Goal: Information Seeking & Learning: Check status

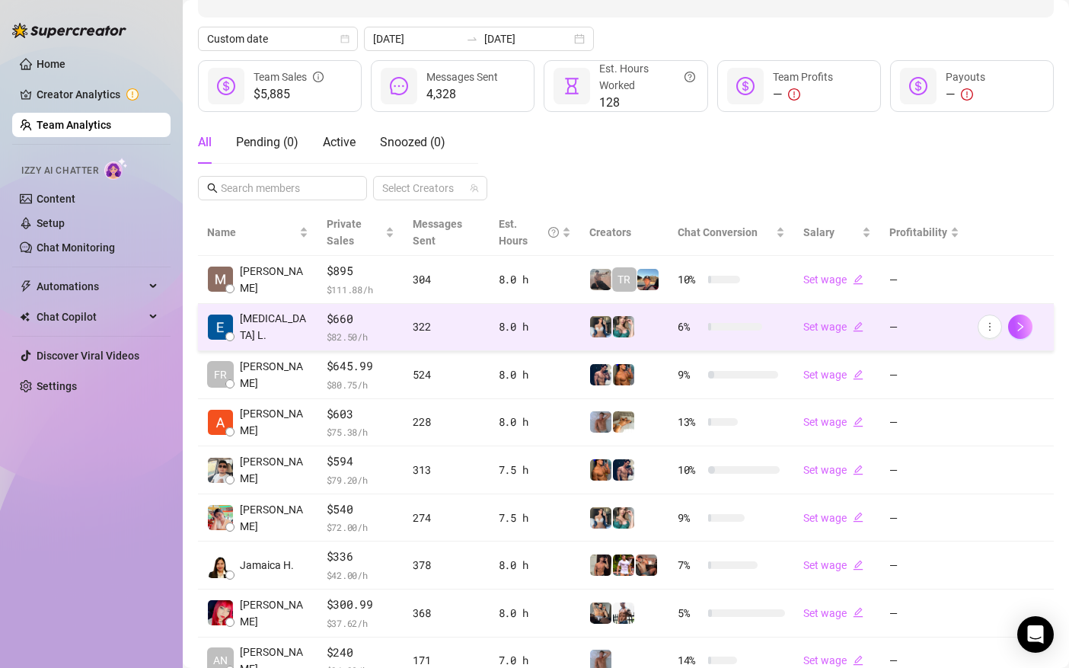
scroll to position [306, 0]
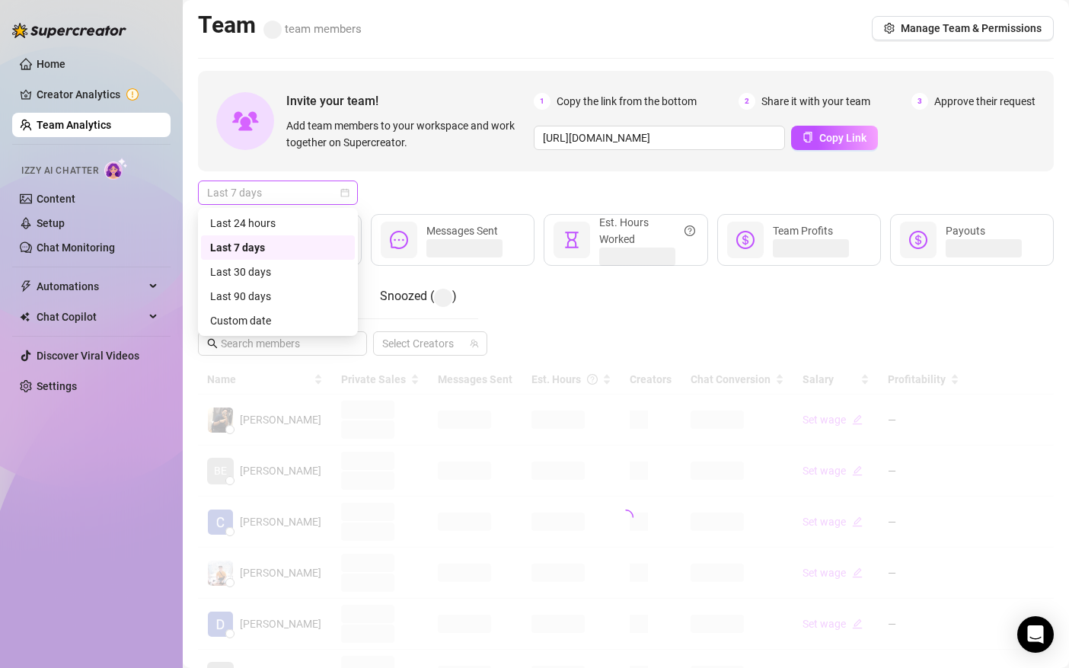
click at [302, 187] on span "Last 7 days" at bounding box center [278, 192] width 142 height 23
click at [288, 319] on div "Custom date" at bounding box center [278, 320] width 136 height 17
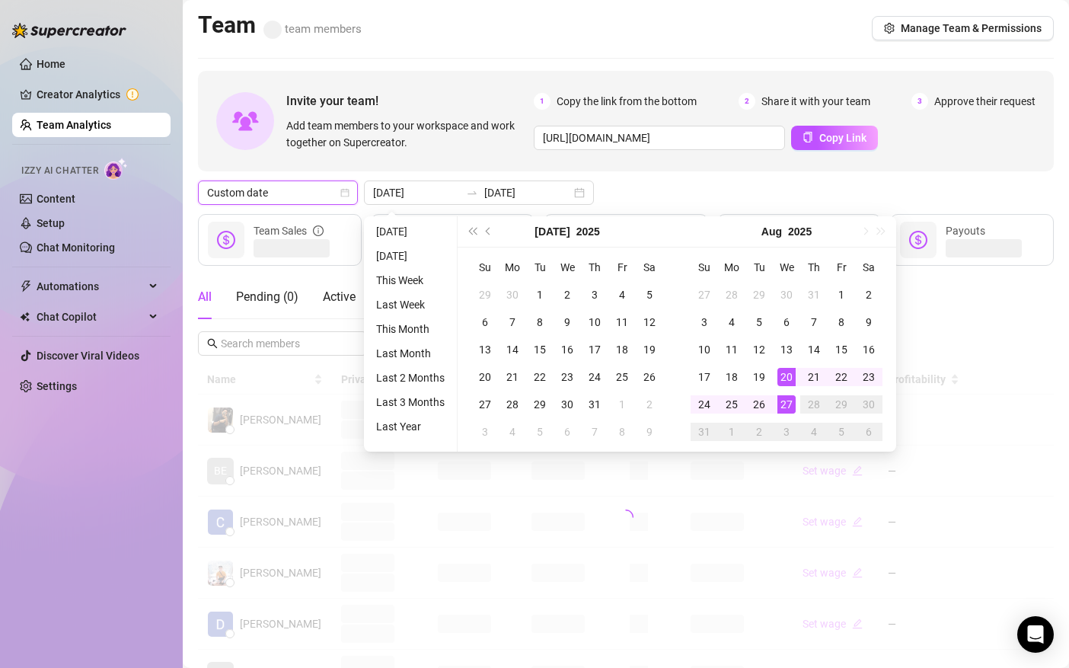
type input "[DATE]"
click at [782, 403] on div "27" at bounding box center [787, 404] width 18 height 18
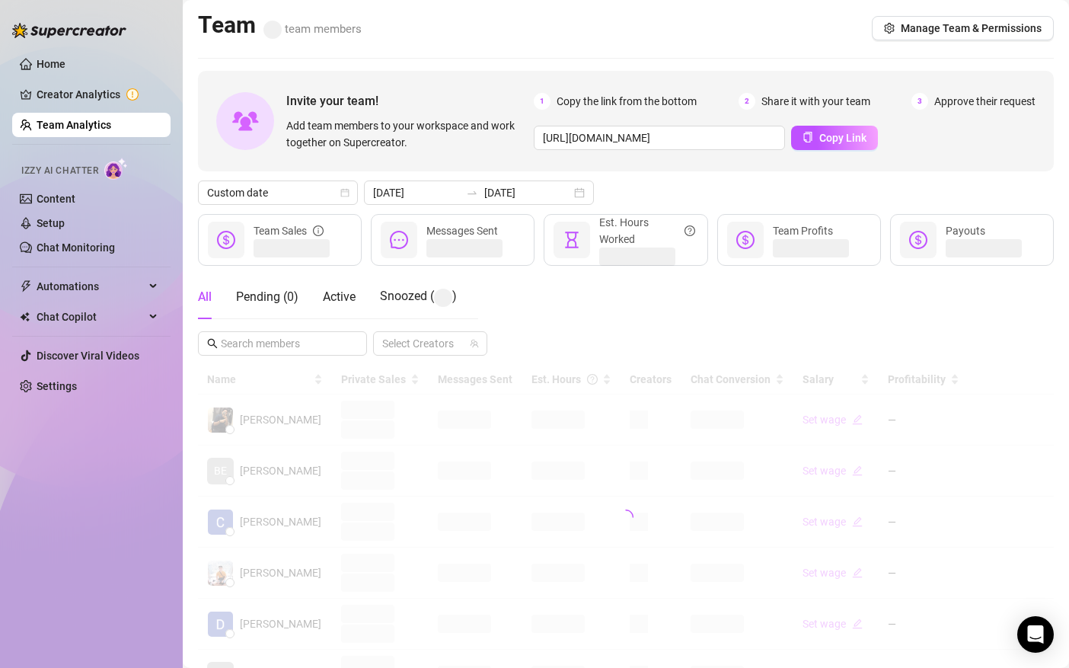
click at [782, 403] on div at bounding box center [626, 517] width 856 height 305
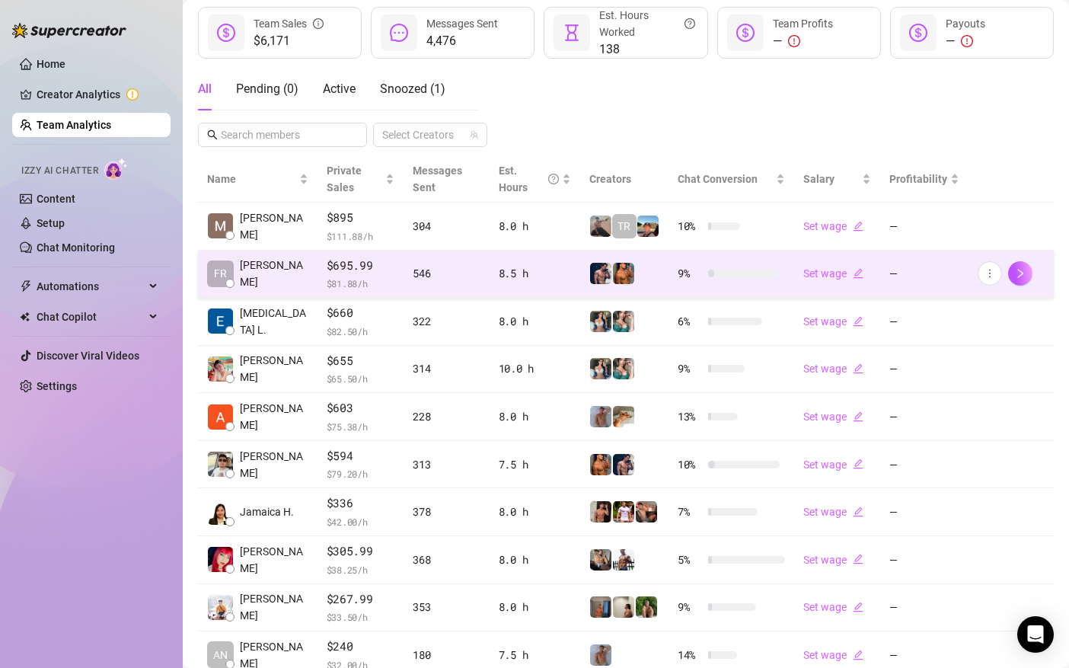
scroll to position [306, 0]
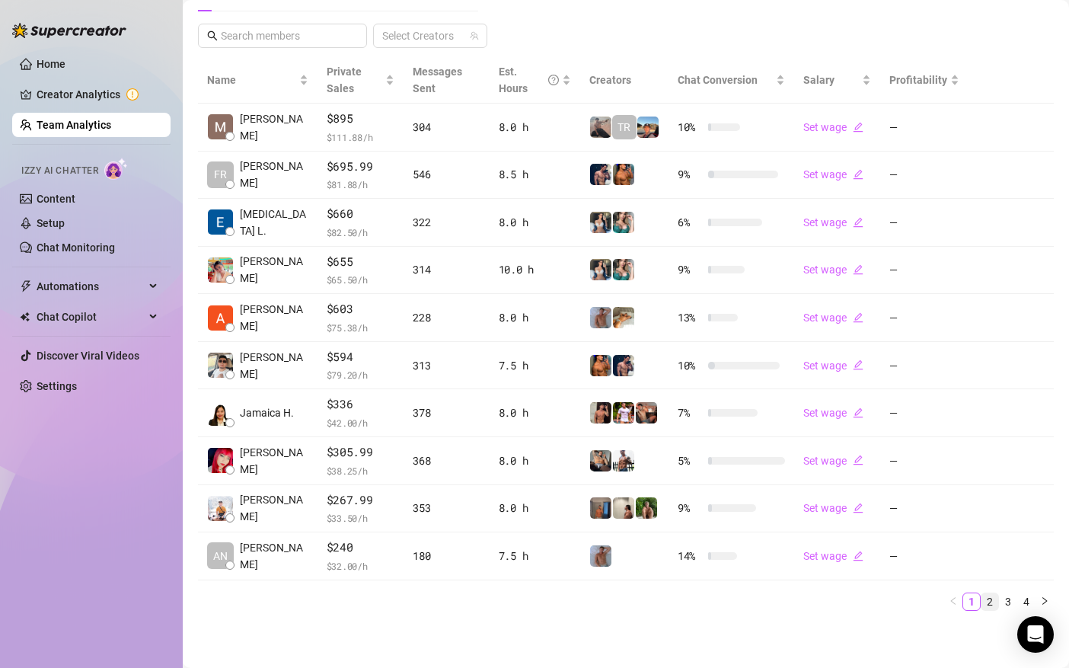
click at [989, 601] on link "2" at bounding box center [990, 601] width 17 height 17
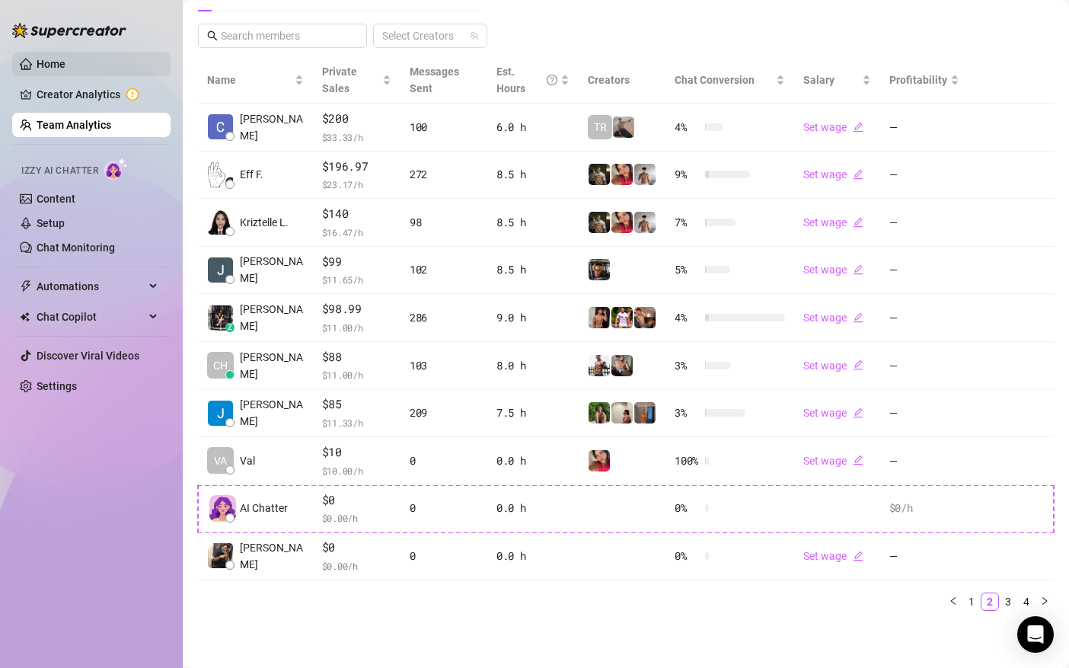
click at [66, 62] on link "Home" at bounding box center [51, 64] width 29 height 12
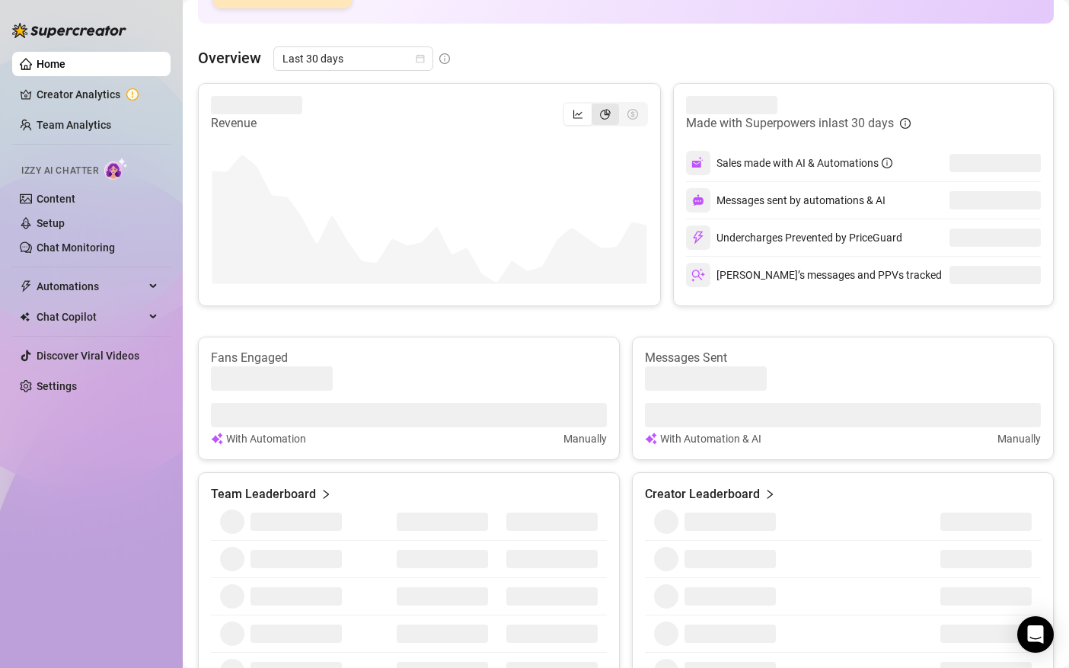
click at [613, 106] on div "segmented control" at bounding box center [605, 114] width 27 height 21
click at [596, 106] on input "segmented control" at bounding box center [596, 106] width 0 height 0
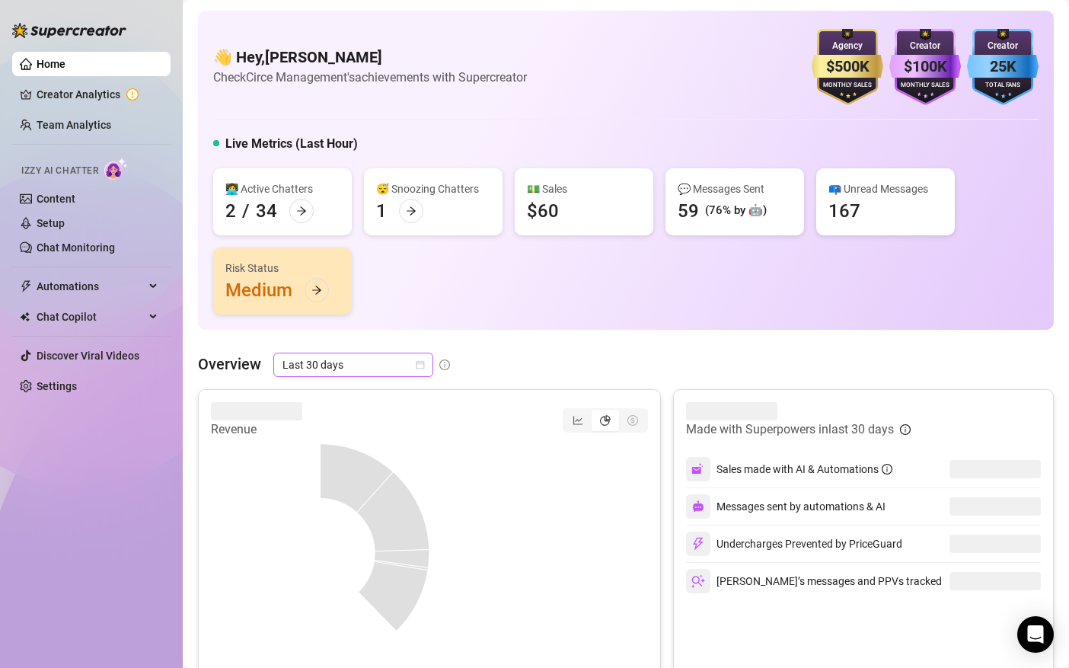
click at [365, 362] on span "Last 30 days" at bounding box center [354, 364] width 142 height 23
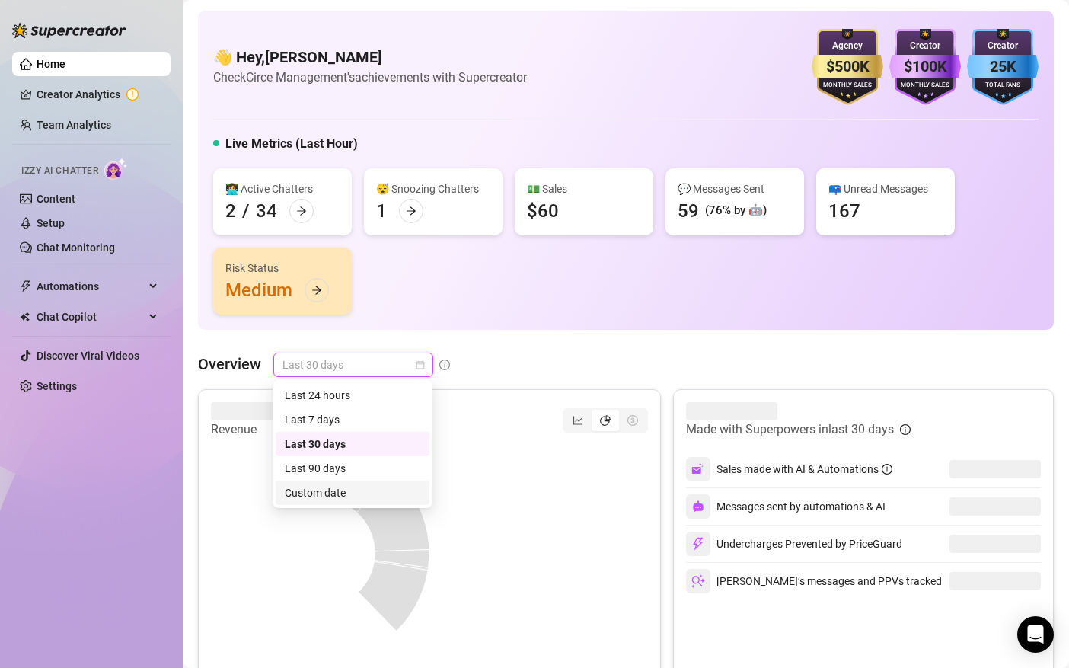
click at [353, 492] on div "Custom date" at bounding box center [353, 492] width 136 height 17
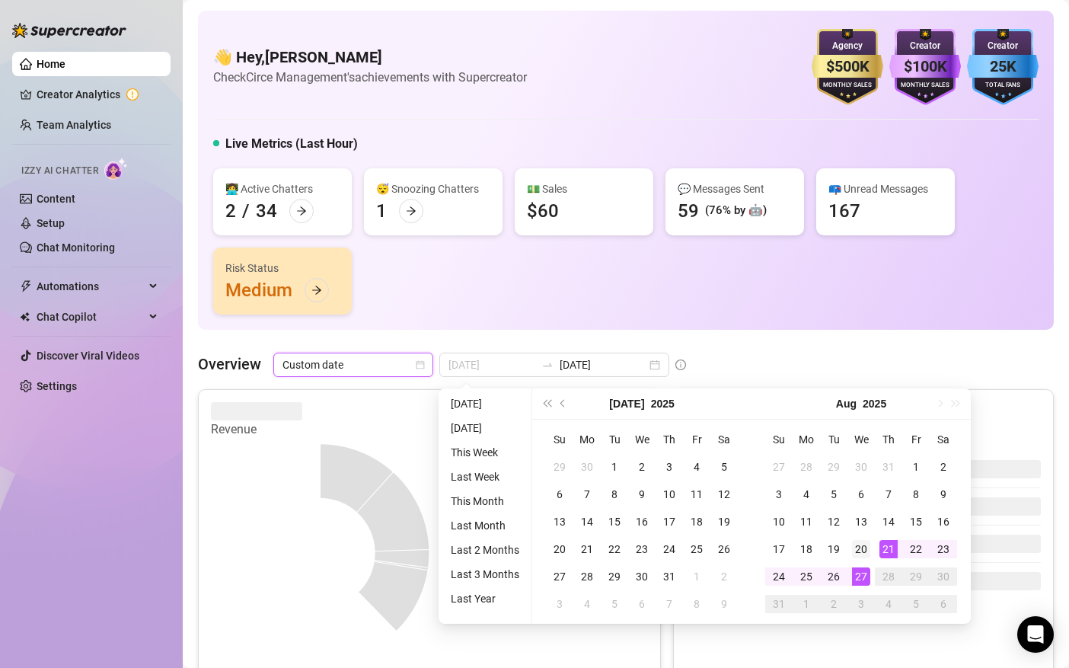
type input "[DATE]"
click at [854, 545] on div "20" at bounding box center [861, 549] width 18 height 18
type input "[DATE]"
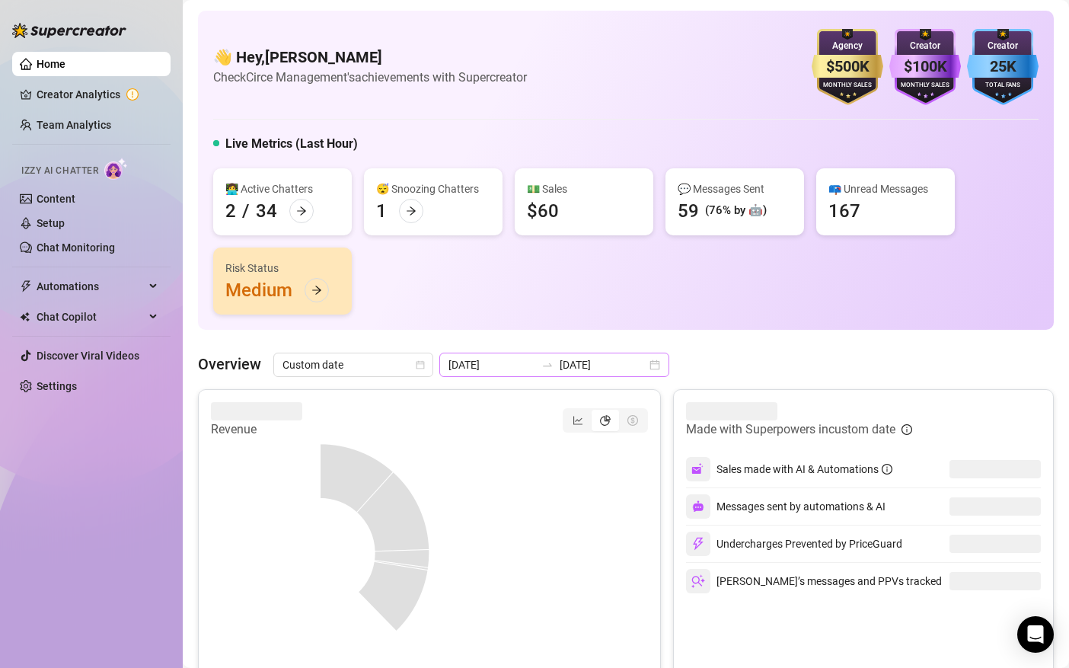
click at [540, 368] on div at bounding box center [547, 365] width 24 height 12
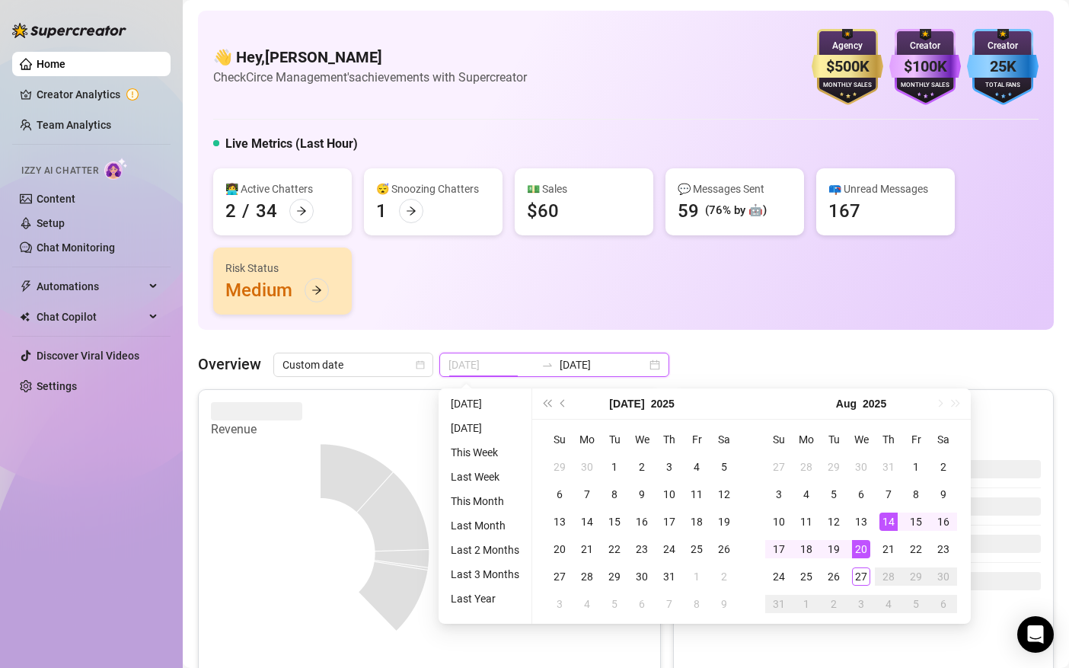
type input "[DATE]"
click at [889, 521] on div "14" at bounding box center [889, 522] width 18 height 18
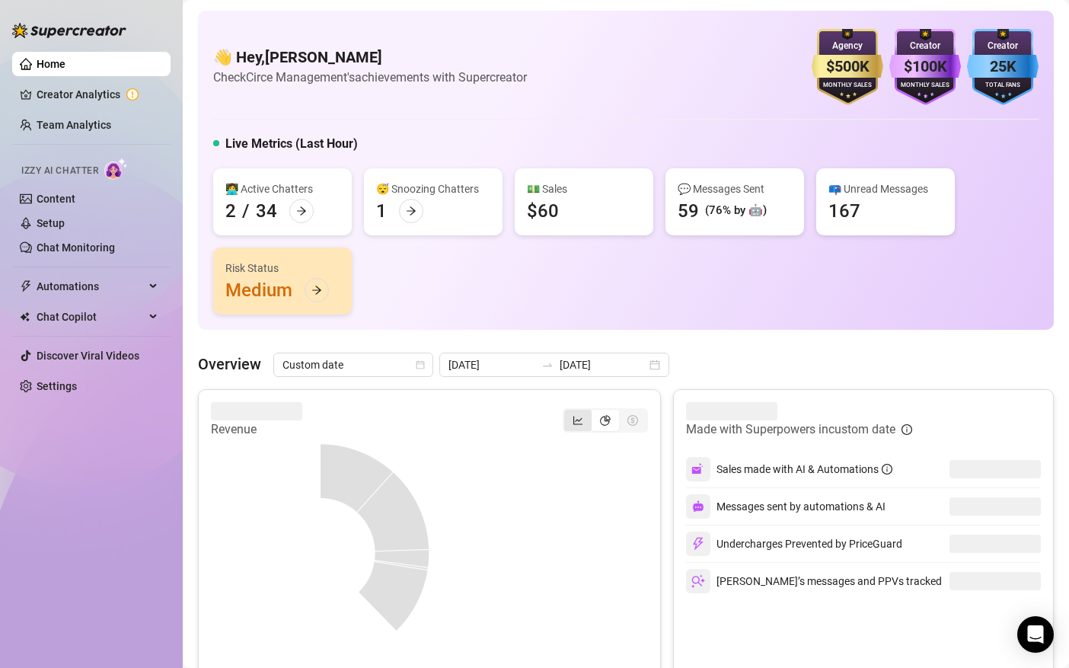
click at [577, 419] on icon "line-chart" at bounding box center [578, 420] width 9 height 8
click at [568, 412] on input "segmented control" at bounding box center [568, 412] width 0 height 0
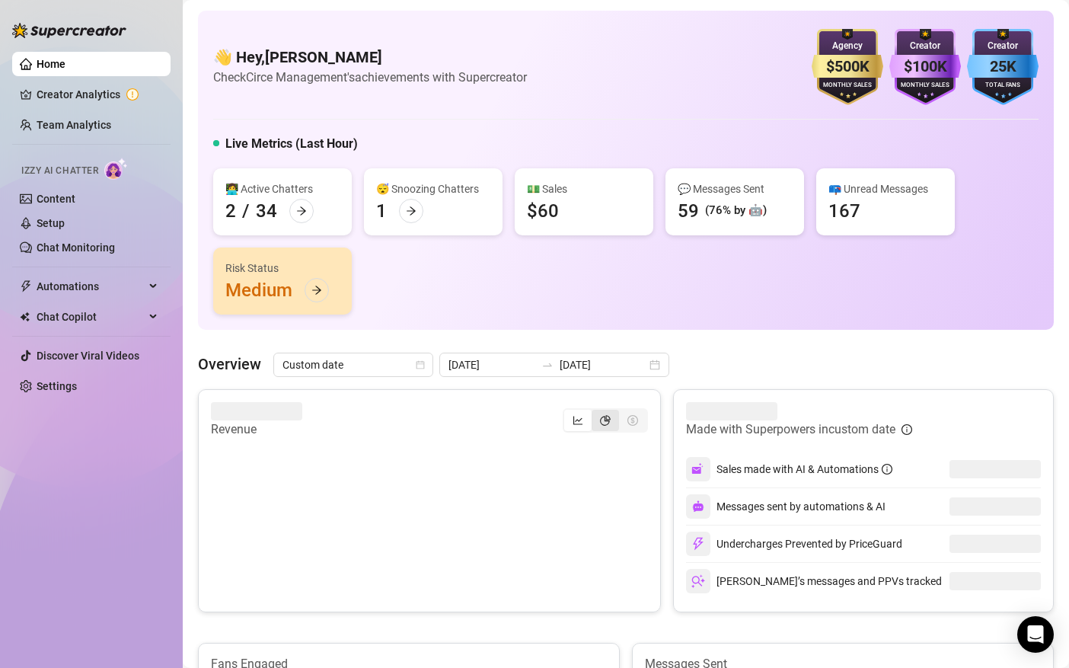
click at [602, 428] on div "segmented control" at bounding box center [605, 420] width 27 height 21
click at [596, 412] on input "segmented control" at bounding box center [596, 412] width 0 height 0
click at [575, 423] on icon "line-chart" at bounding box center [578, 420] width 9 height 8
click at [568, 412] on input "segmented control" at bounding box center [568, 412] width 0 height 0
click at [594, 422] on div "segmented control" at bounding box center [605, 420] width 27 height 21
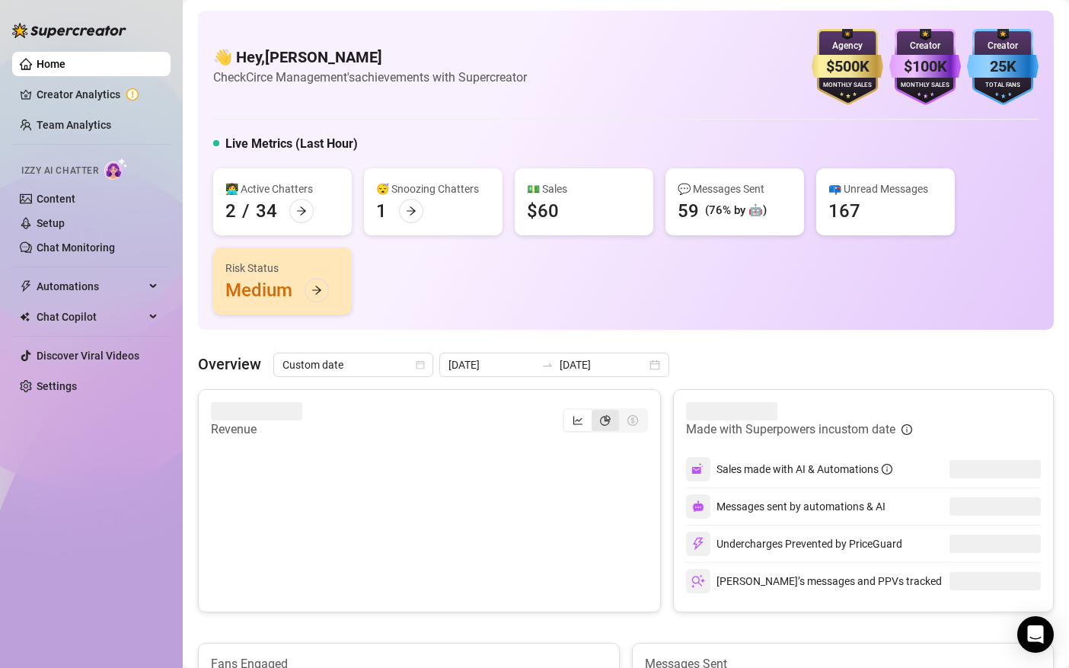
click at [596, 412] on input "segmented control" at bounding box center [596, 412] width 0 height 0
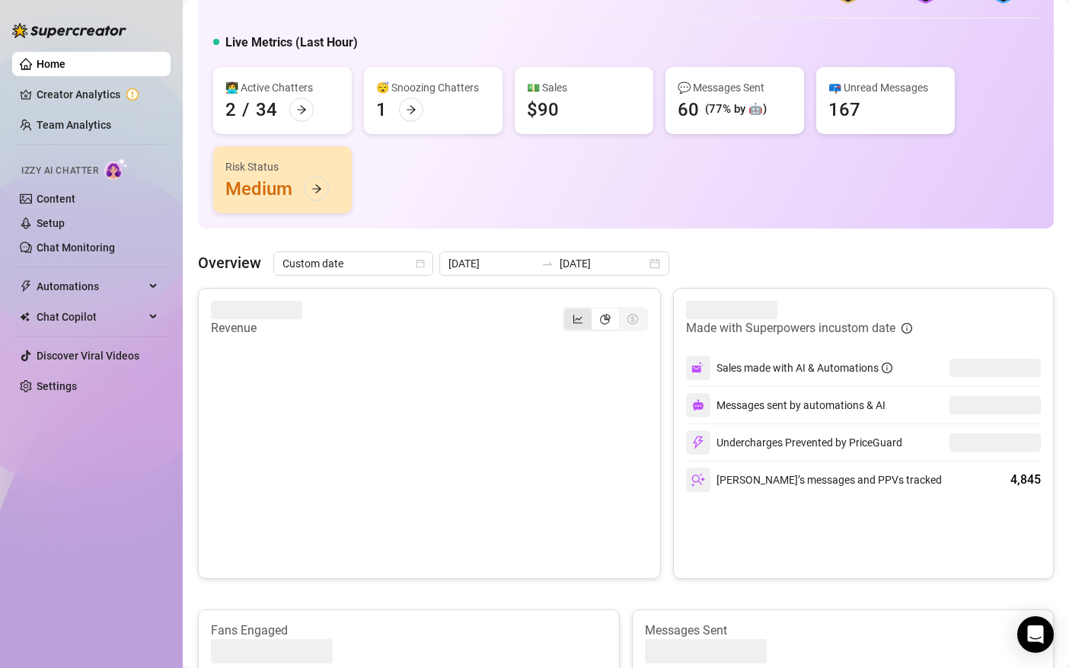
click at [588, 317] on div "segmented control" at bounding box center [577, 318] width 27 height 21
click at [568, 311] on input "segmented control" at bounding box center [568, 311] width 0 height 0
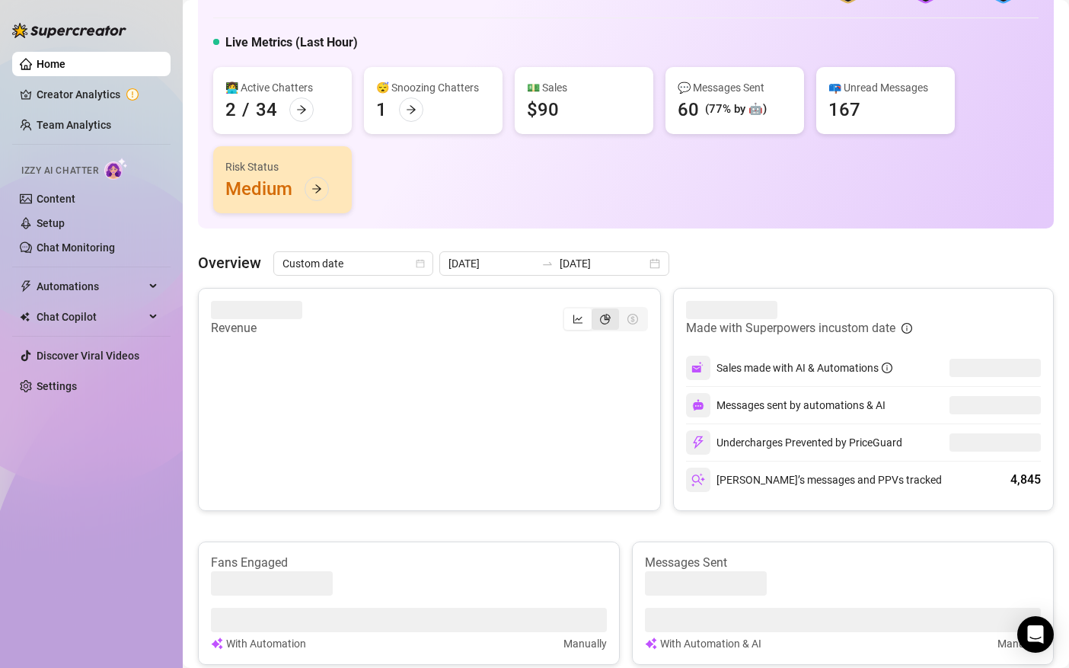
click at [602, 318] on icon "pie-chart" at bounding box center [605, 319] width 11 height 11
click at [596, 311] on input "segmented control" at bounding box center [596, 311] width 0 height 0
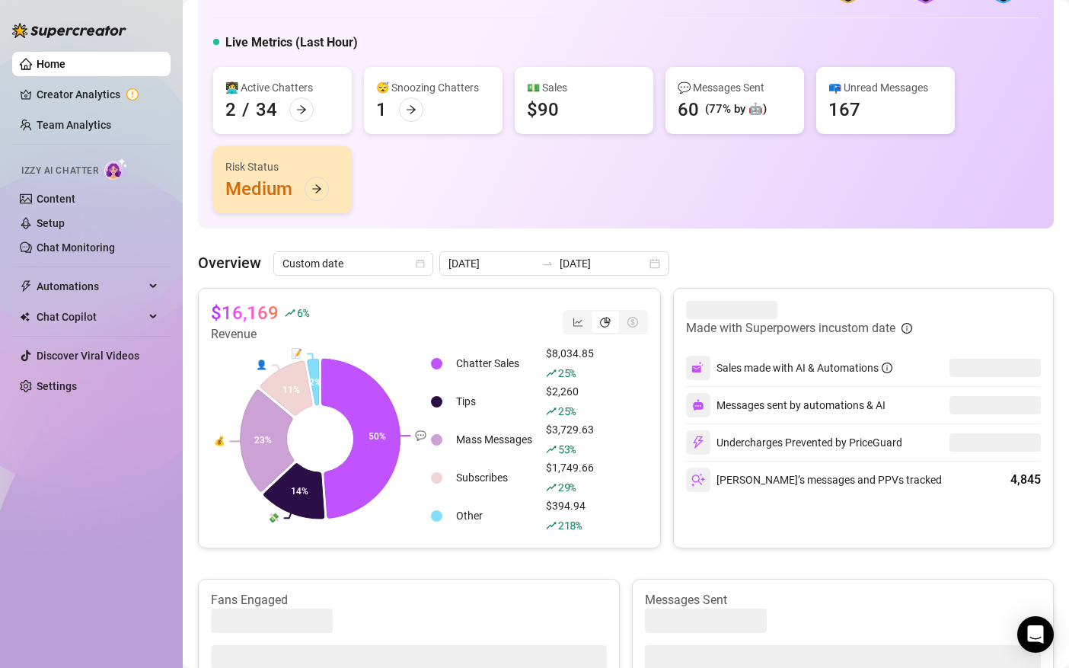
click at [249, 319] on article "$16,169" at bounding box center [245, 313] width 68 height 24
copy div "$16,169"
click at [564, 270] on input "[DATE]" at bounding box center [603, 263] width 87 height 17
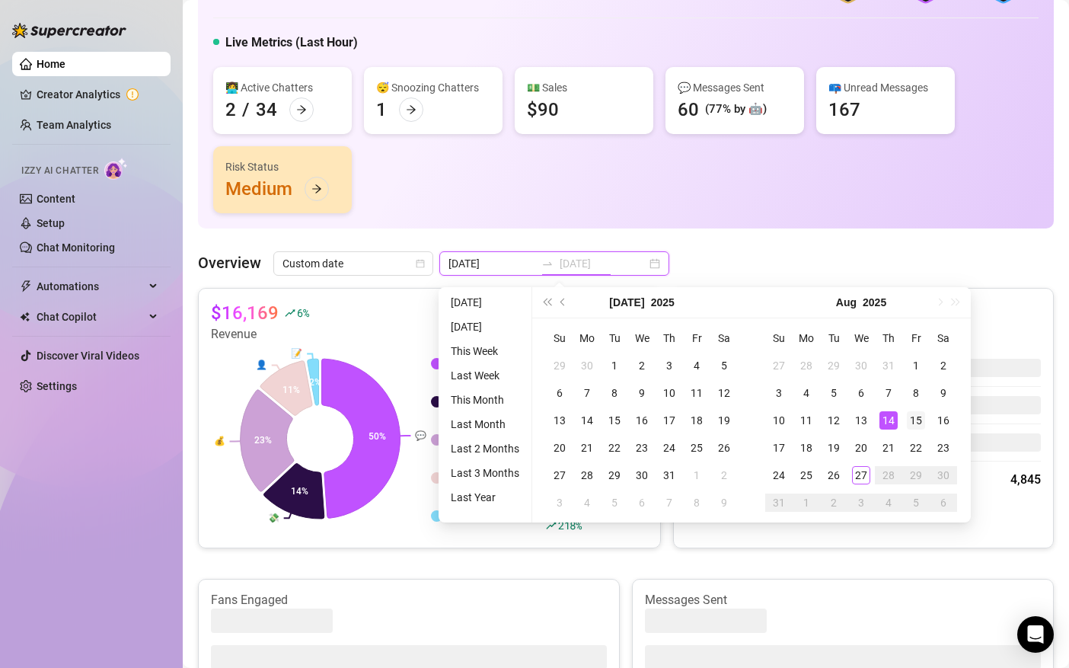
type input "[DATE]"
click at [918, 420] on div "15" at bounding box center [916, 420] width 18 height 18
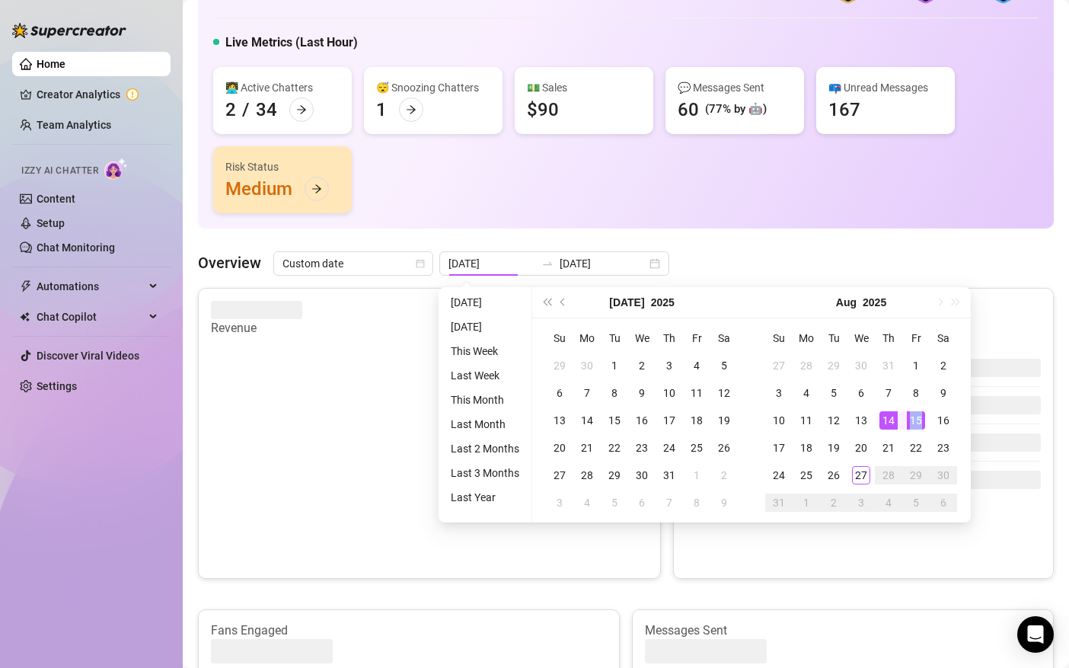
type input "[DATE]"
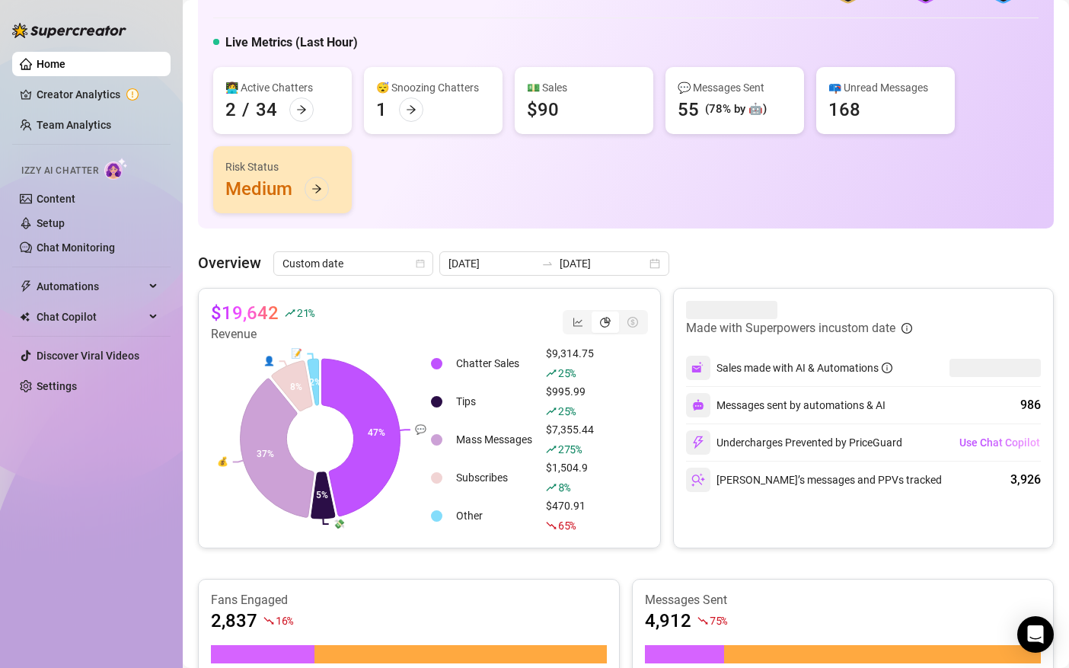
click at [249, 312] on article "$19,642" at bounding box center [245, 313] width 68 height 24
copy div "$19,642"
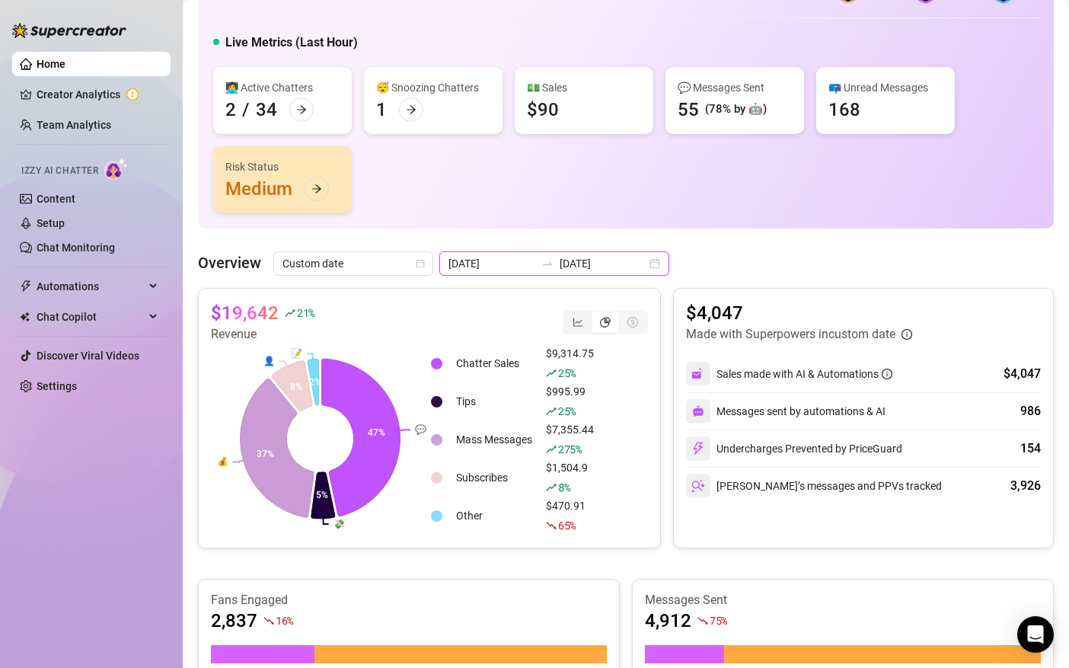
click at [560, 264] on input "[DATE]" at bounding box center [603, 263] width 87 height 17
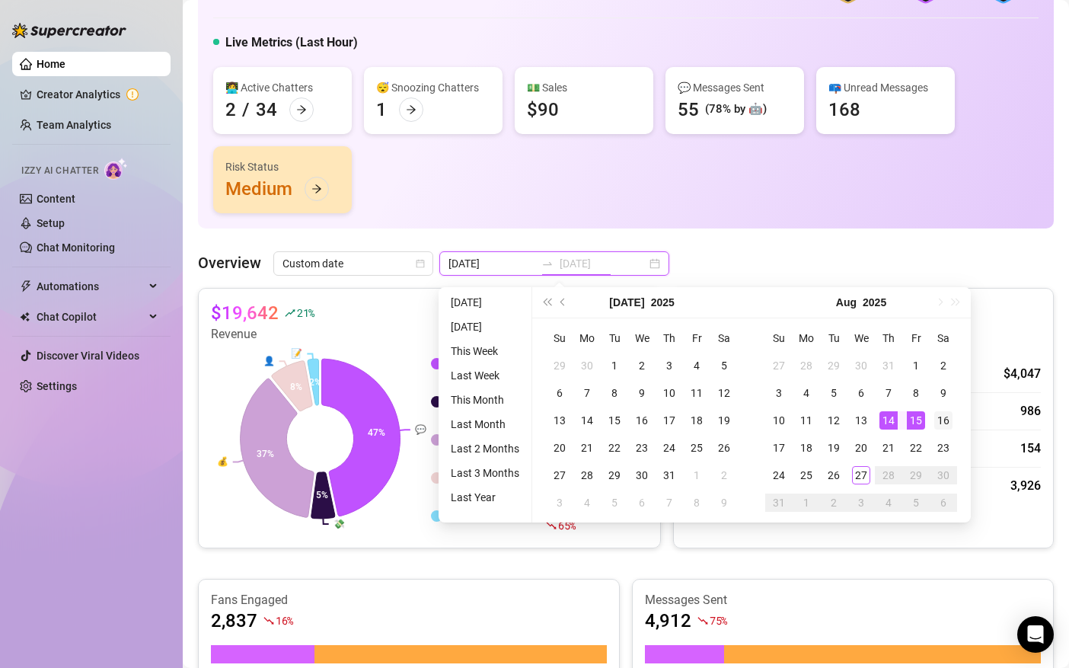
type input "[DATE]"
click at [939, 419] on div "16" at bounding box center [944, 420] width 18 height 18
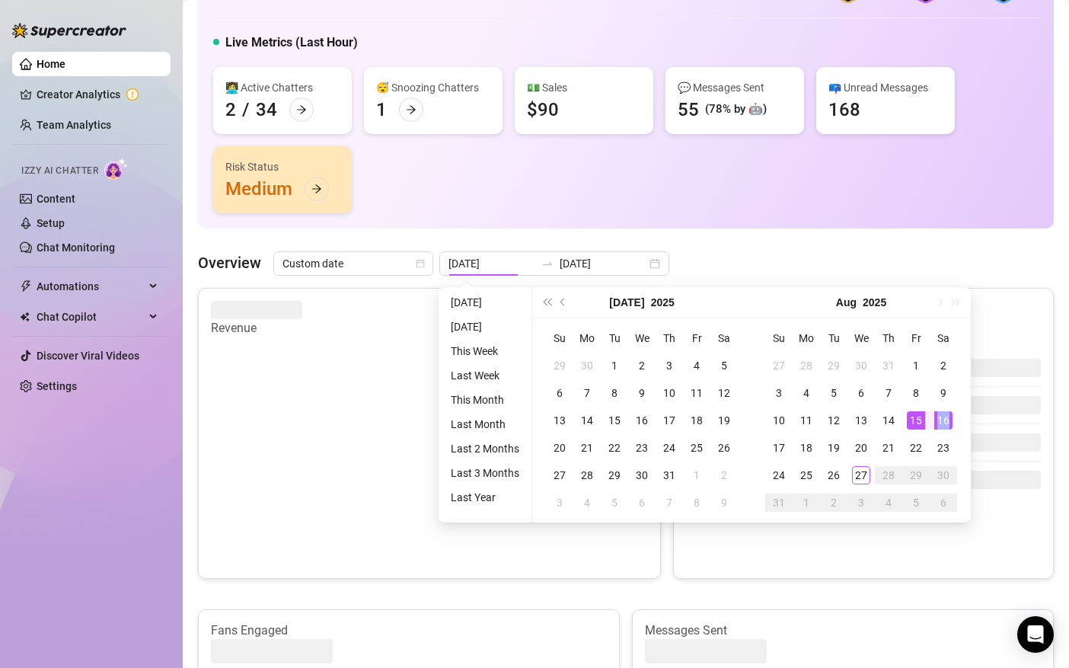
type input "[DATE]"
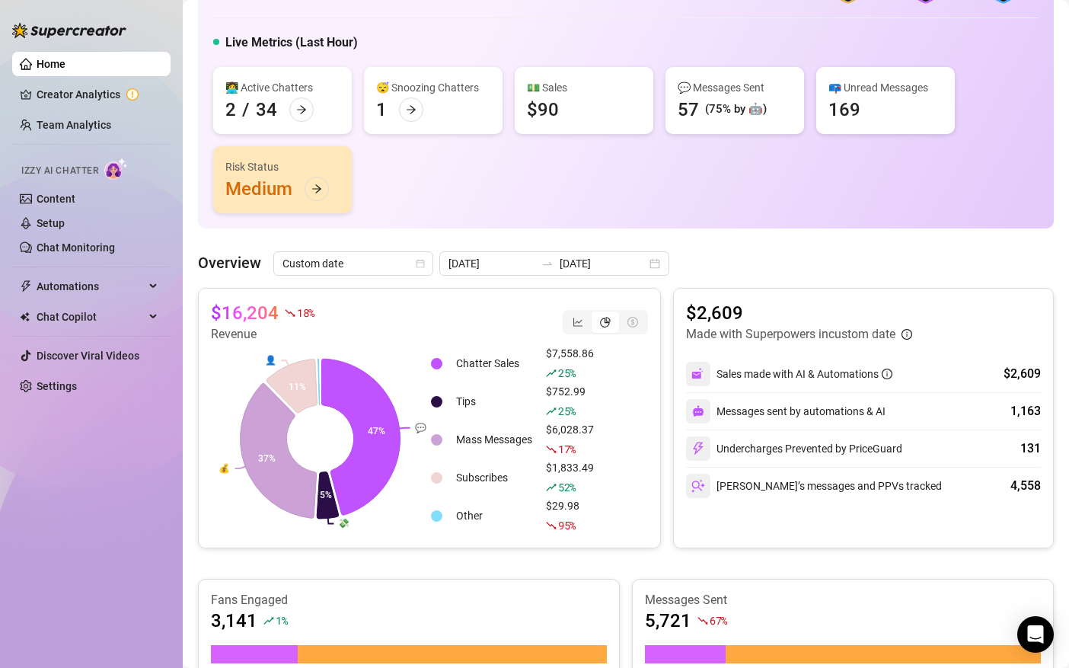
click at [238, 305] on article "$16,204" at bounding box center [245, 313] width 68 height 24
copy div "$16,204"
click at [604, 260] on input "[DATE]" at bounding box center [603, 263] width 87 height 17
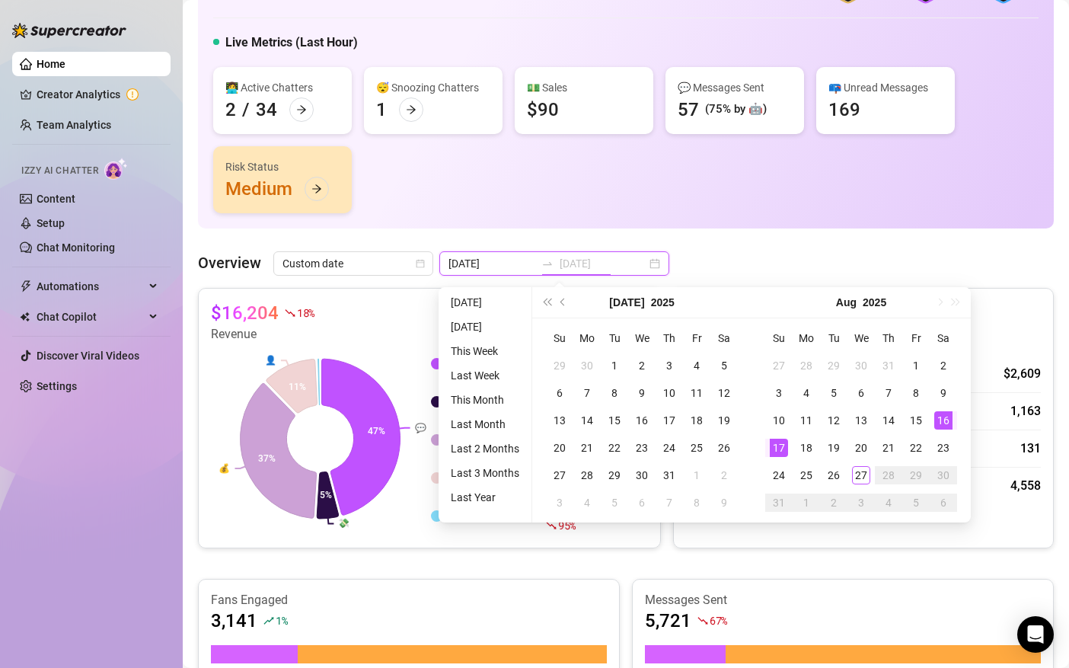
type input "[DATE]"
click at [784, 444] on div "17" at bounding box center [779, 448] width 18 height 18
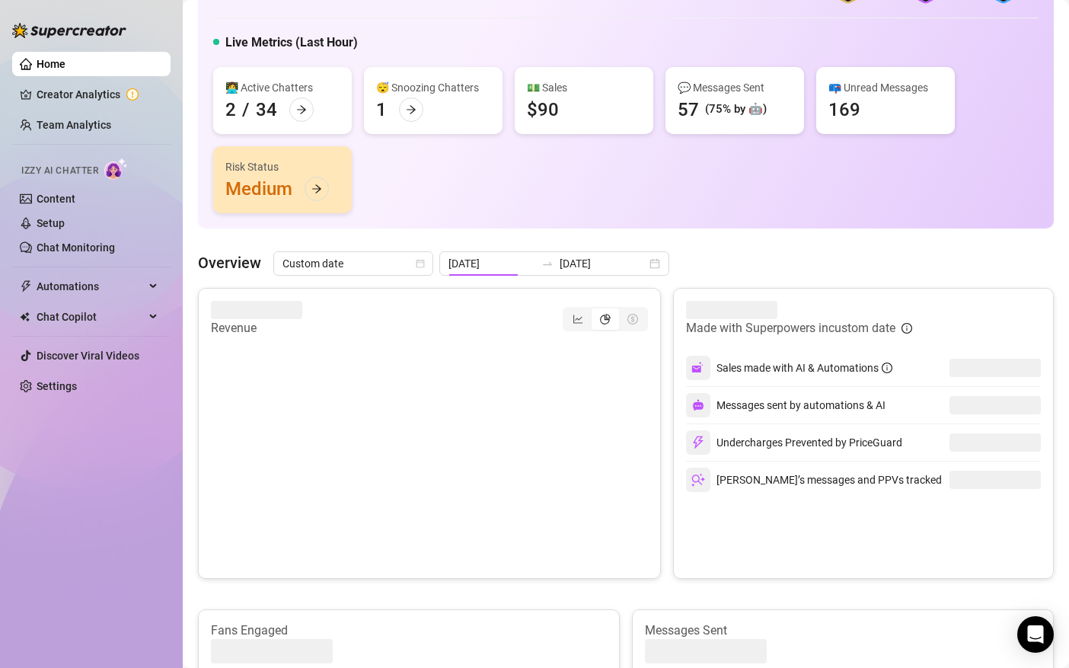
type input "[DATE]"
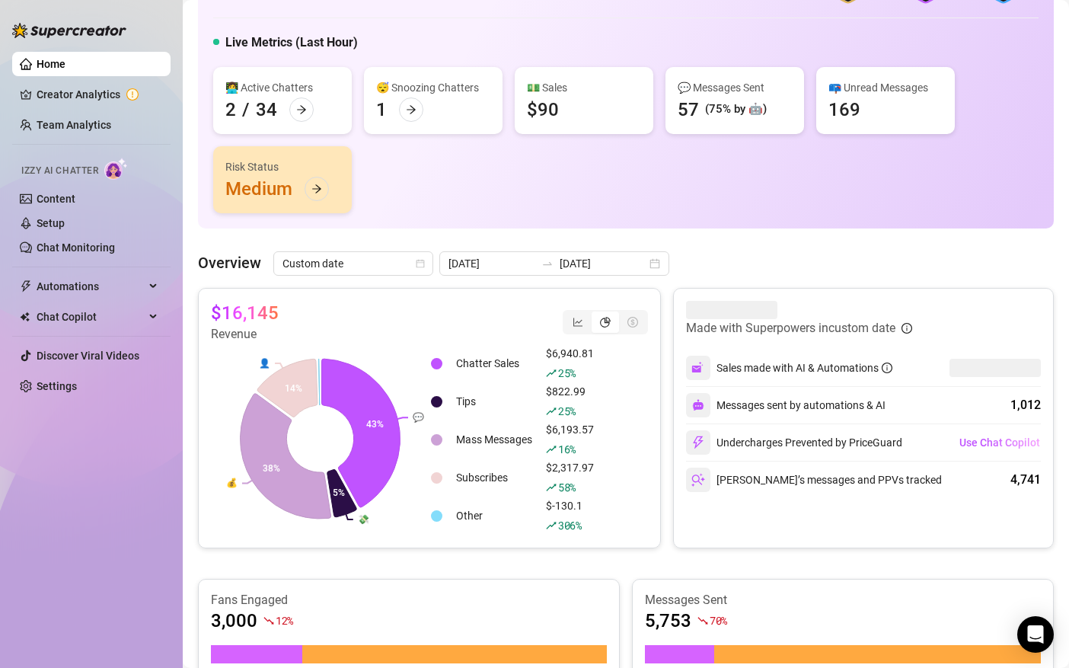
click at [264, 305] on article "$16,145" at bounding box center [245, 313] width 68 height 24
click at [260, 305] on article "$16,145" at bounding box center [245, 313] width 68 height 24
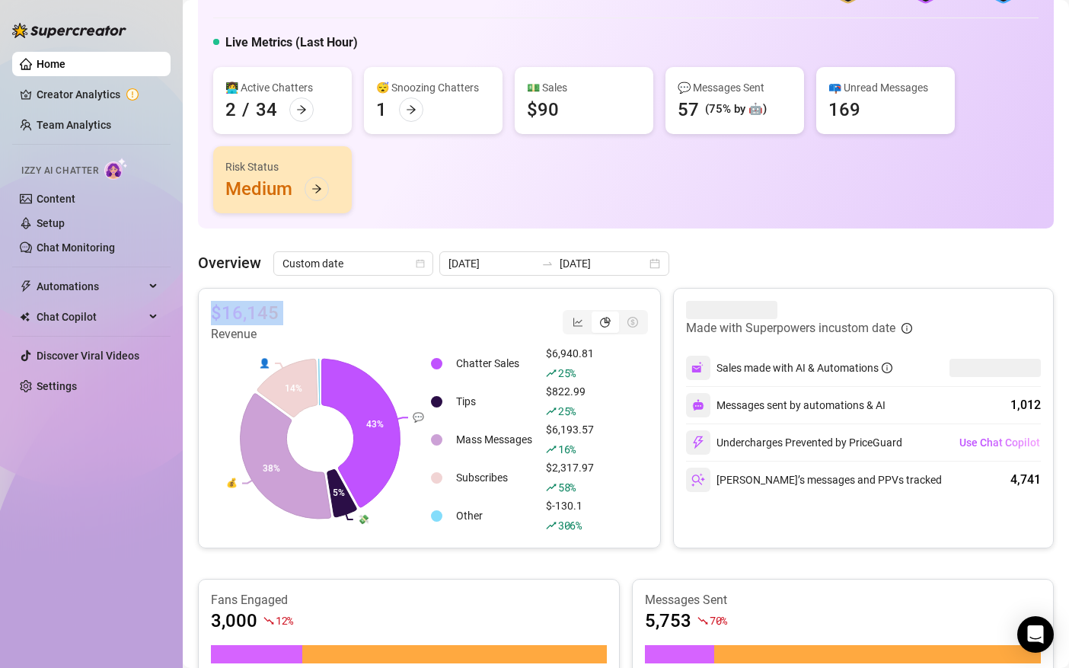
click at [260, 305] on article "$16,145" at bounding box center [245, 313] width 68 height 24
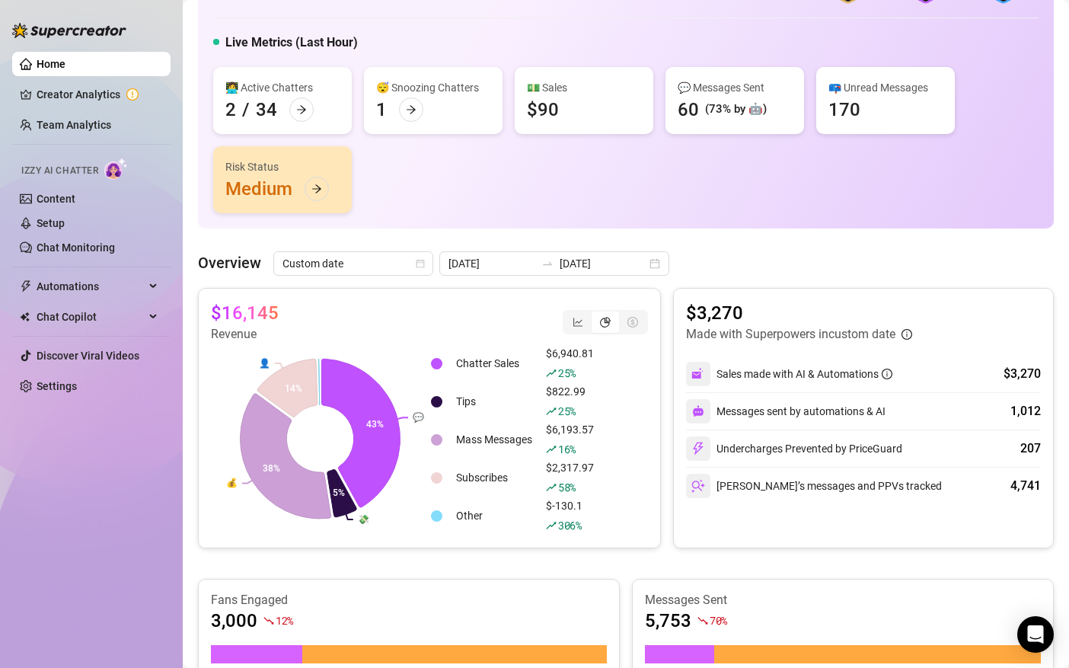
click at [578, 276] on div "Overview Custom date [DATE] [DATE] $16,145 Revenue 💬 💸 💰 👤 43% 5% 38% 14% Chatt…" at bounding box center [626, 613] width 856 height 724
click at [578, 264] on input "[DATE]" at bounding box center [603, 263] width 87 height 17
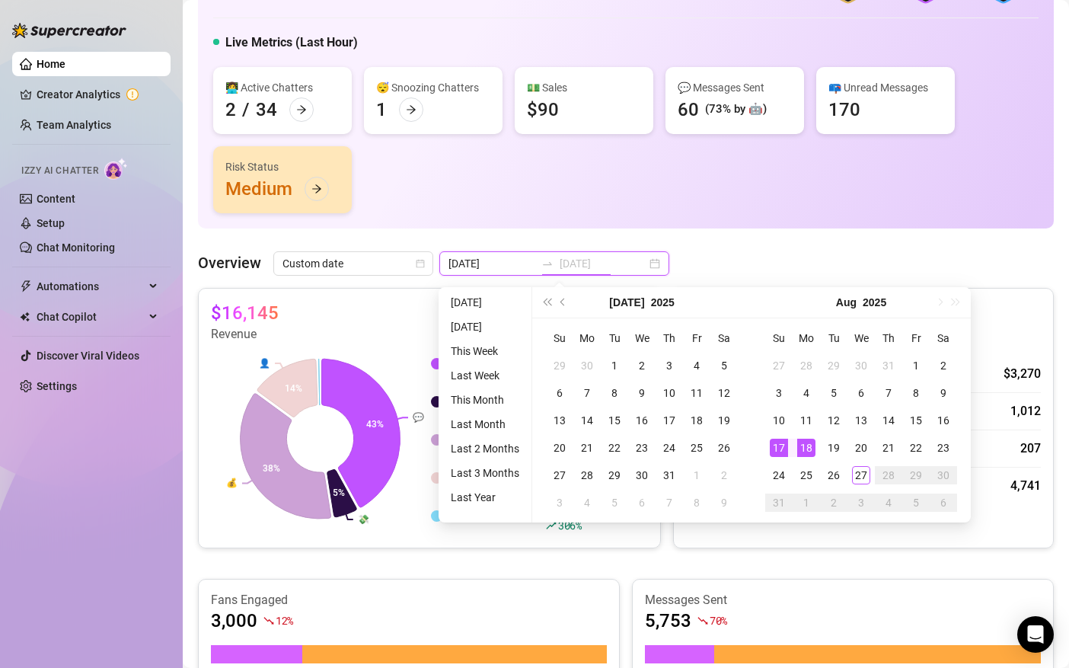
type input "[DATE]"
click at [814, 446] on div "18" at bounding box center [806, 448] width 18 height 18
type input "[DATE]"
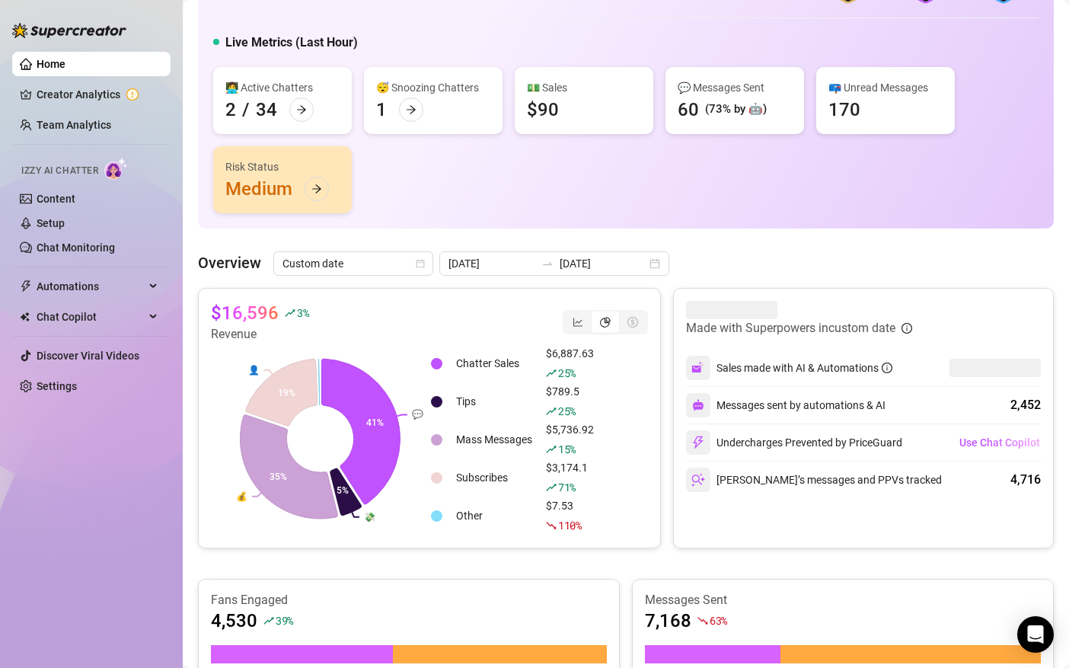
click at [233, 321] on article "$16,596" at bounding box center [245, 313] width 68 height 24
copy div "$16,596"
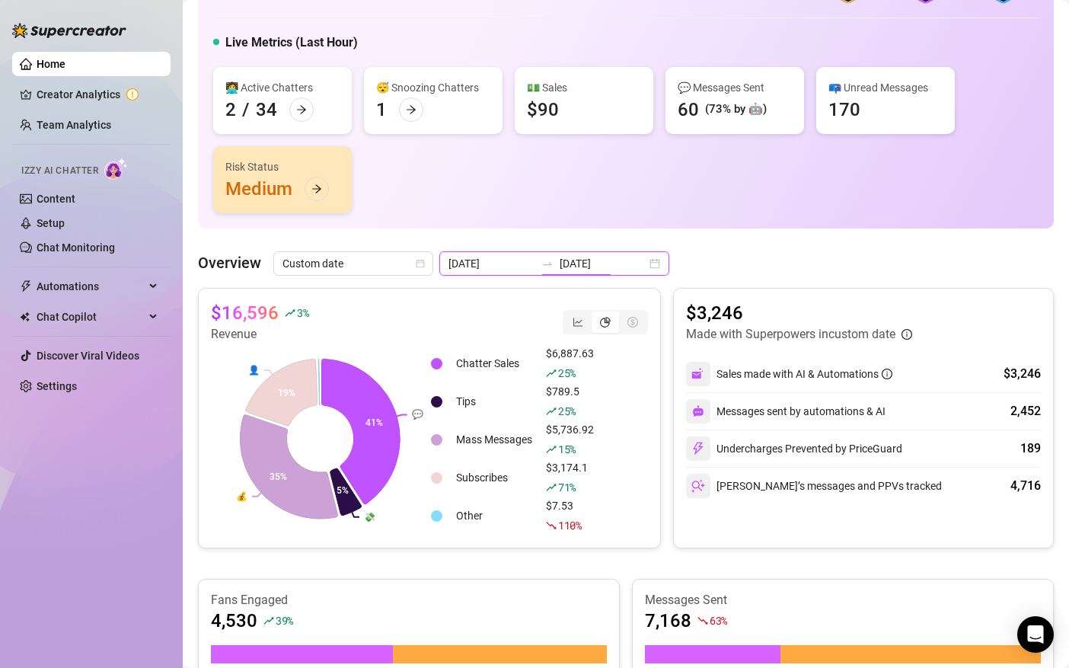
click at [566, 262] on input "[DATE]" at bounding box center [603, 263] width 87 height 17
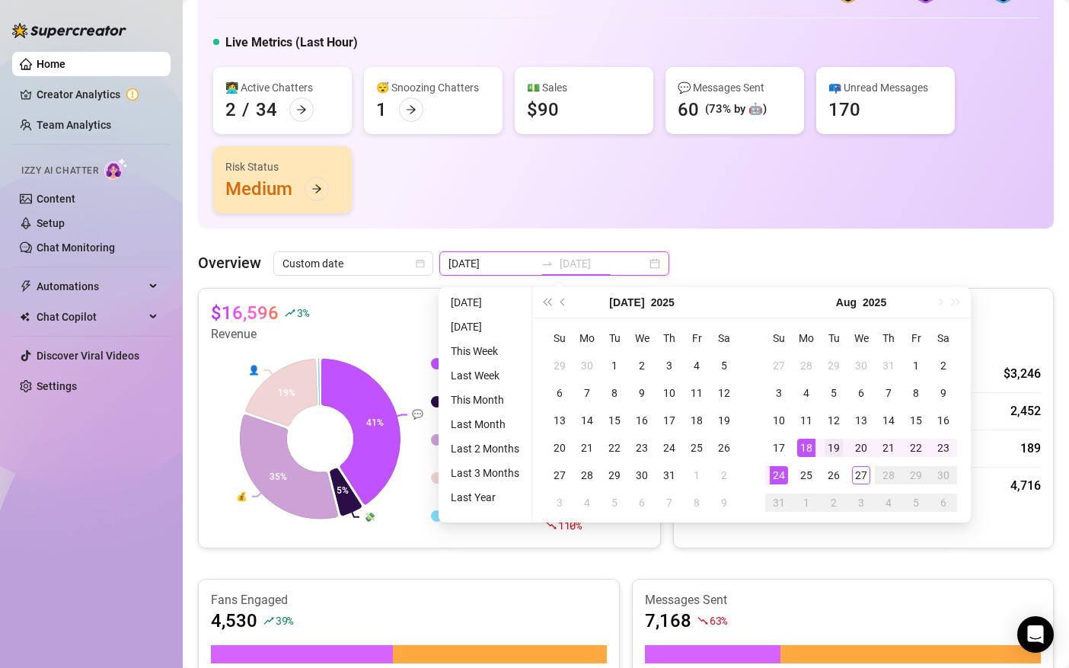
type input "[DATE]"
click at [830, 449] on div "19" at bounding box center [834, 448] width 18 height 18
type input "[DATE]"
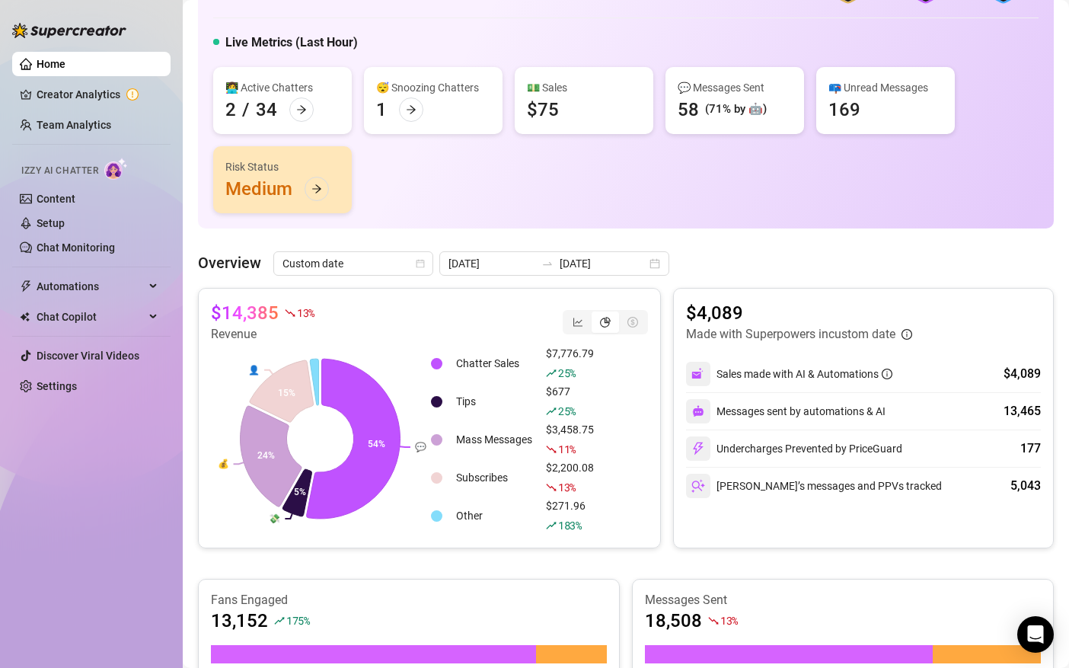
click at [246, 324] on article "$14,385" at bounding box center [245, 313] width 68 height 24
copy div "$14,385"
click at [560, 267] on input "[DATE]" at bounding box center [603, 263] width 87 height 17
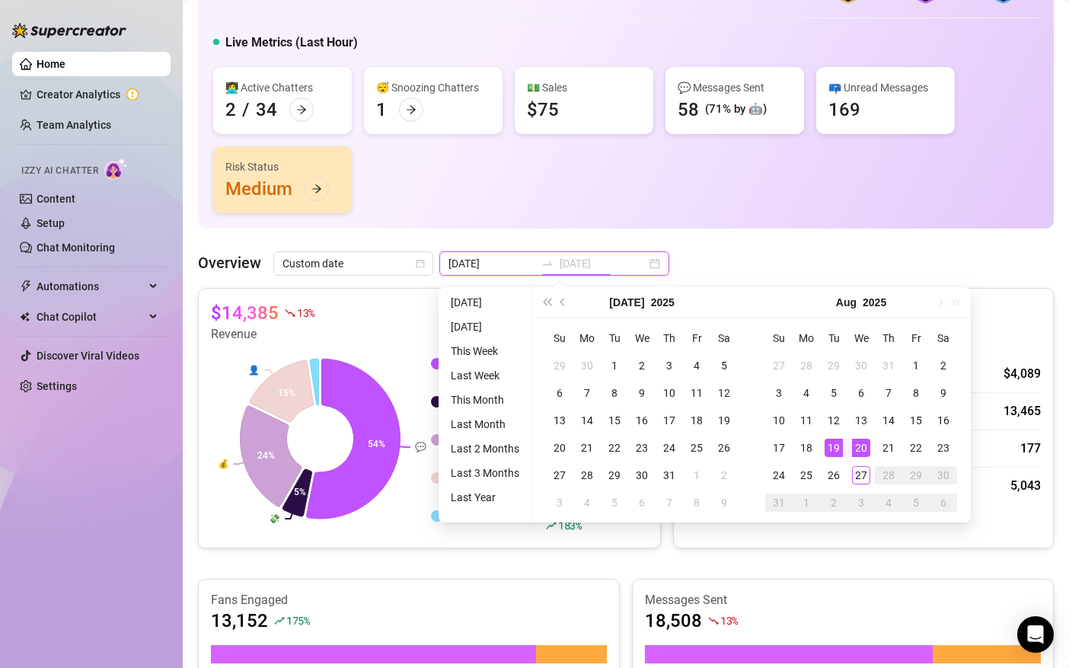
type input "[DATE]"
click at [865, 449] on div "20" at bounding box center [861, 448] width 18 height 18
type input "[DATE]"
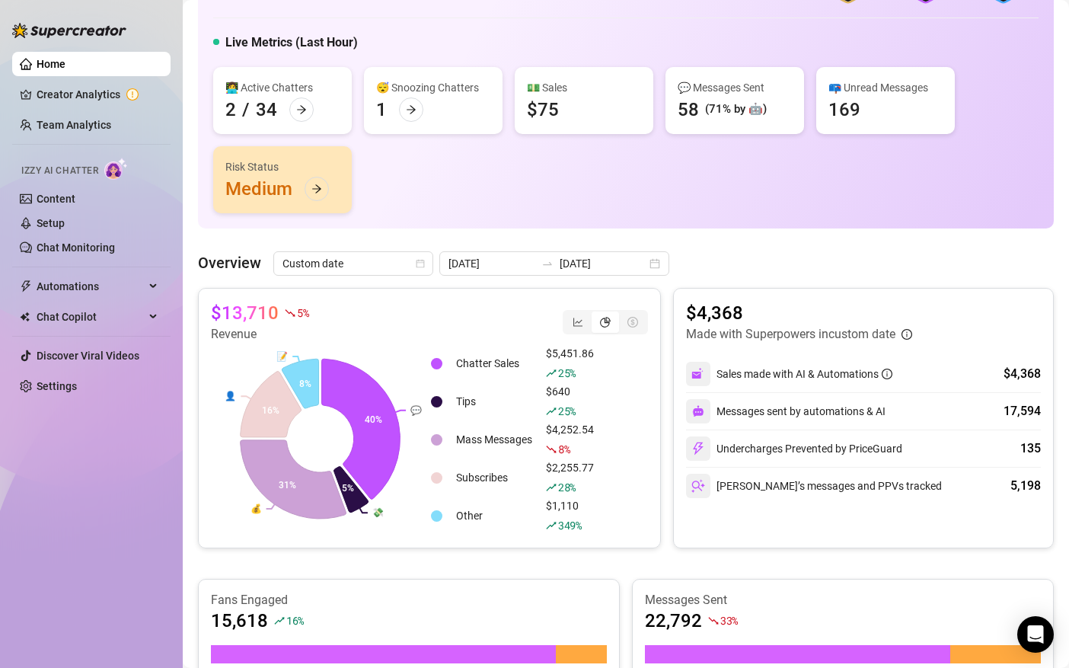
click at [261, 306] on article "$13,710" at bounding box center [245, 313] width 68 height 24
copy div "$13,710"
click at [560, 260] on input "[DATE]" at bounding box center [603, 263] width 87 height 17
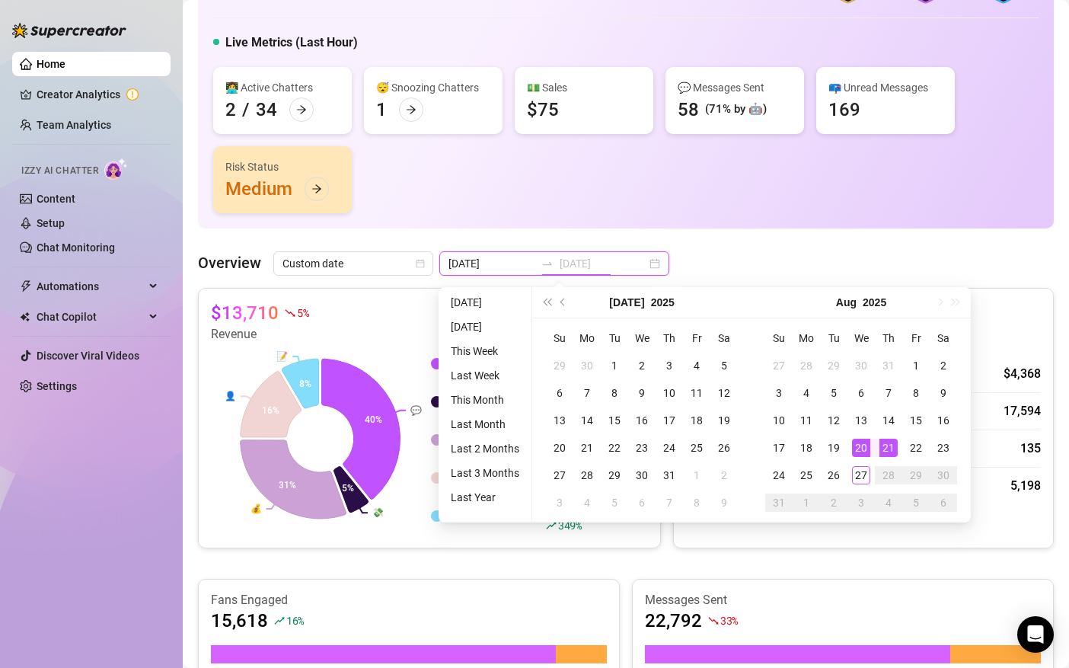
type input "[DATE]"
click at [882, 437] on td "21" at bounding box center [888, 447] width 27 height 27
type input "[DATE]"
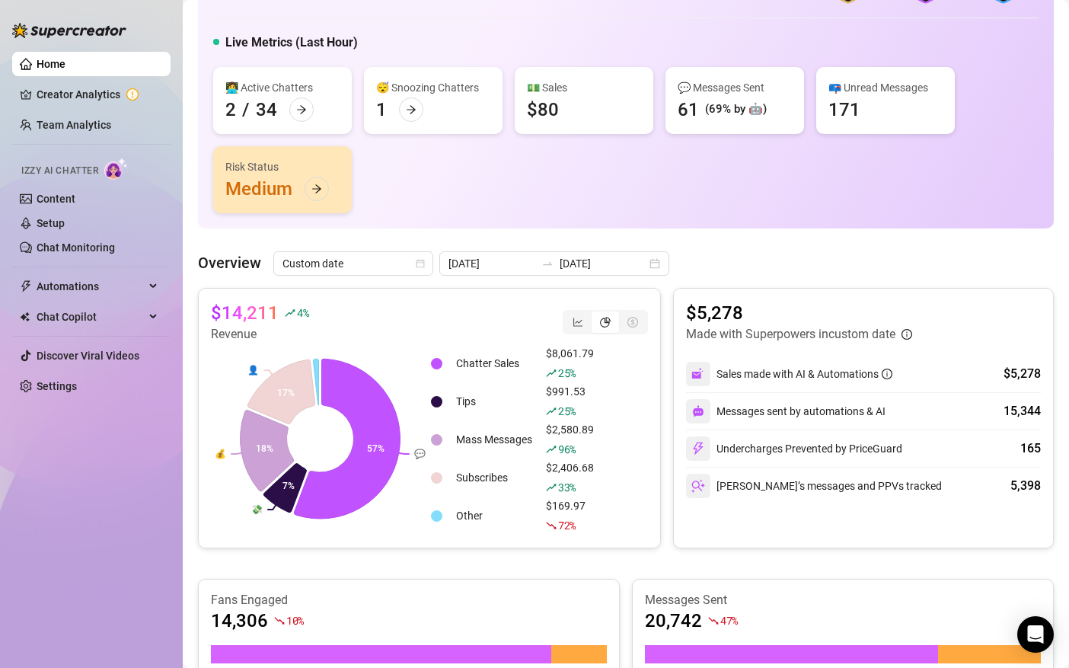
click at [225, 319] on article "$14,211" at bounding box center [245, 313] width 68 height 24
copy div "$14,211"
click at [560, 269] on input "[DATE]" at bounding box center [603, 263] width 87 height 17
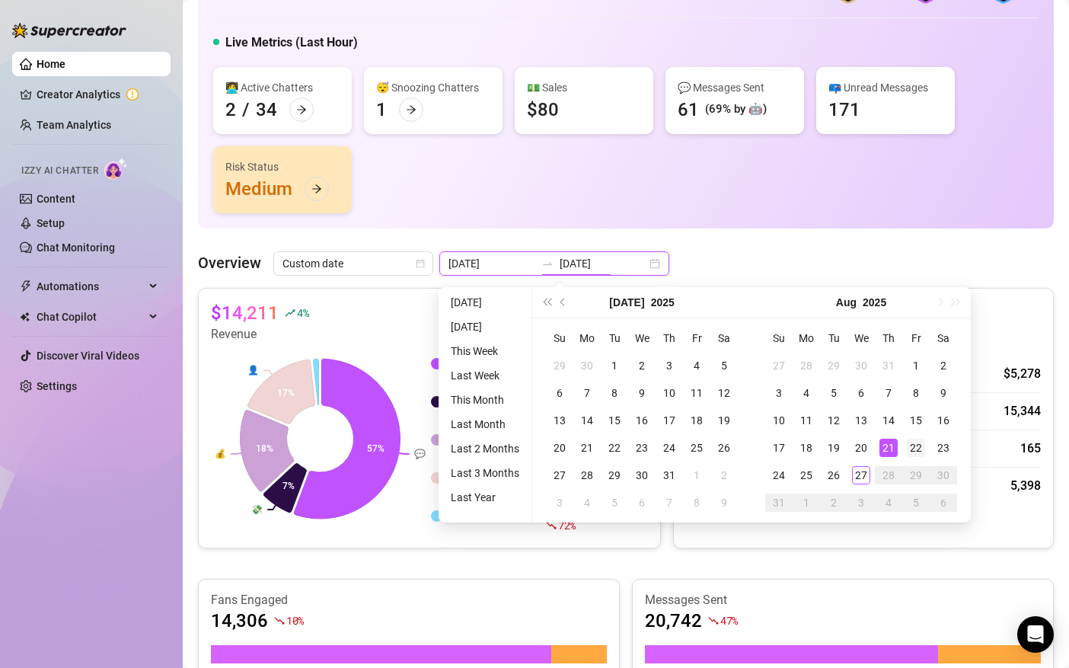
type input "[DATE]"
click at [909, 449] on div "22" at bounding box center [916, 448] width 18 height 18
type input "[DATE]"
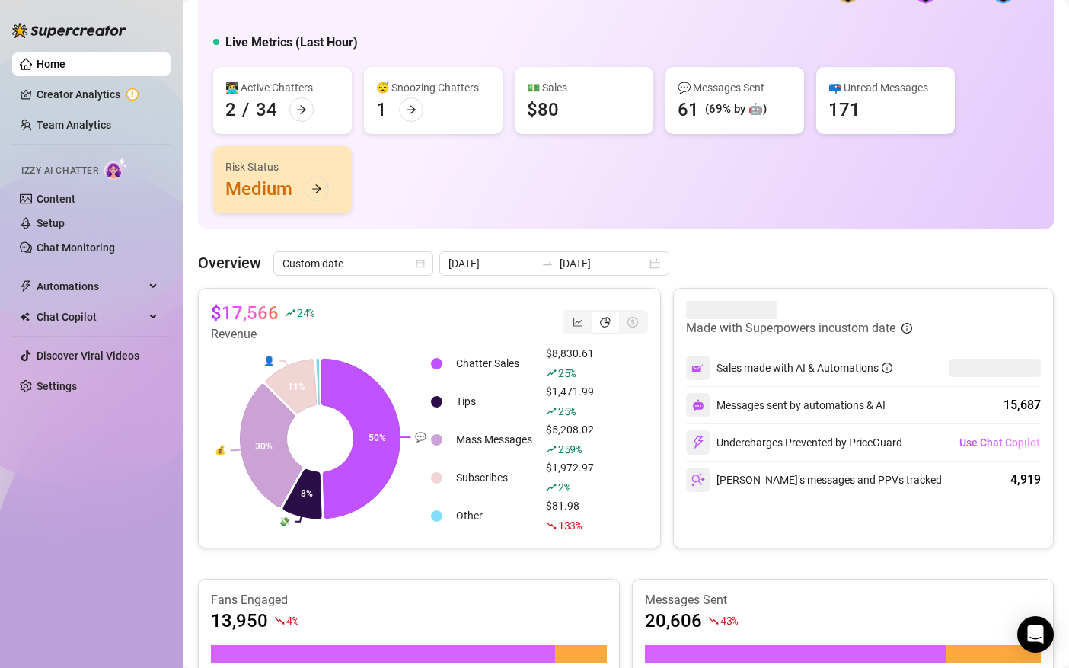
click at [231, 307] on article "$17,566" at bounding box center [245, 313] width 68 height 24
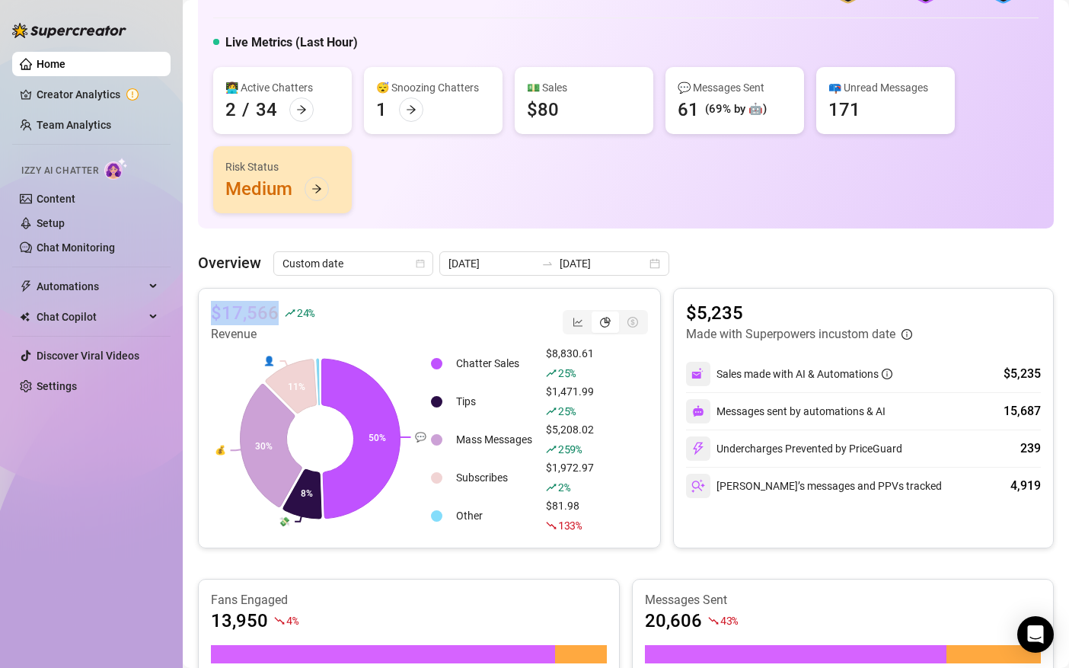
copy div "$17,566"
click at [602, 269] on input "[DATE]" at bounding box center [603, 263] width 87 height 17
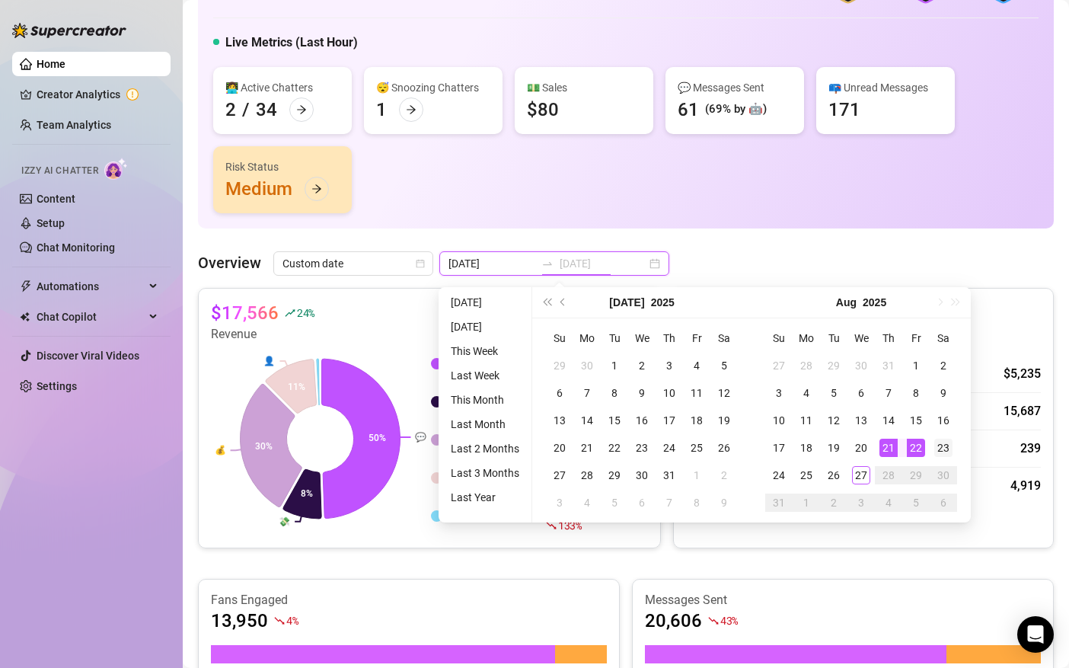
type input "[DATE]"
click at [938, 448] on div "23" at bounding box center [944, 448] width 18 height 18
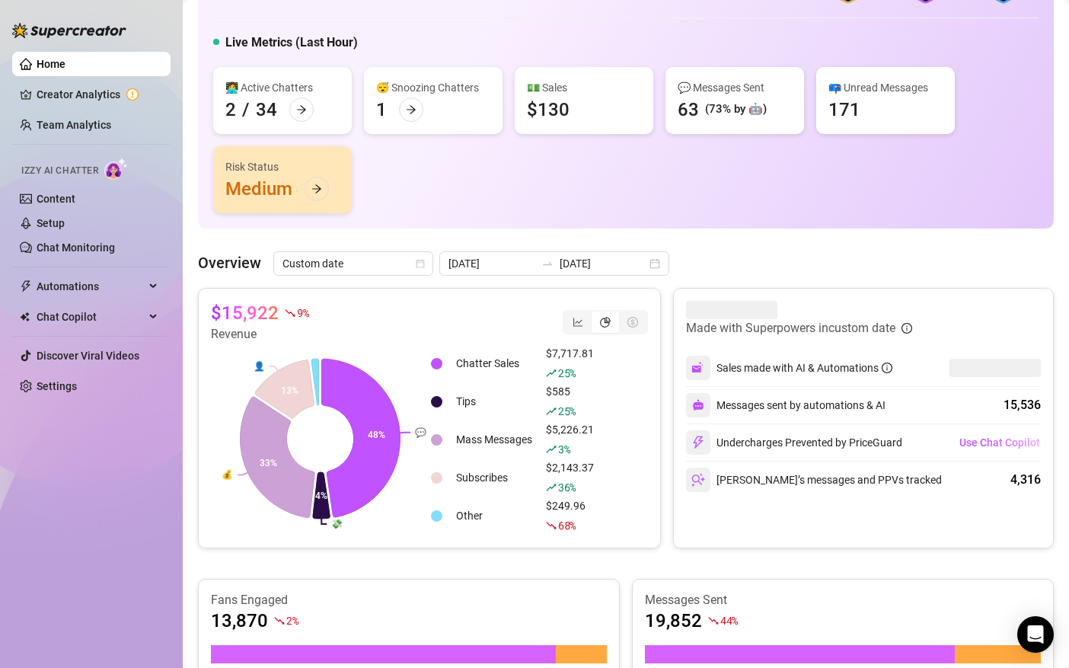
click at [252, 308] on article "$15,922" at bounding box center [245, 313] width 68 height 24
copy div "$15,922"
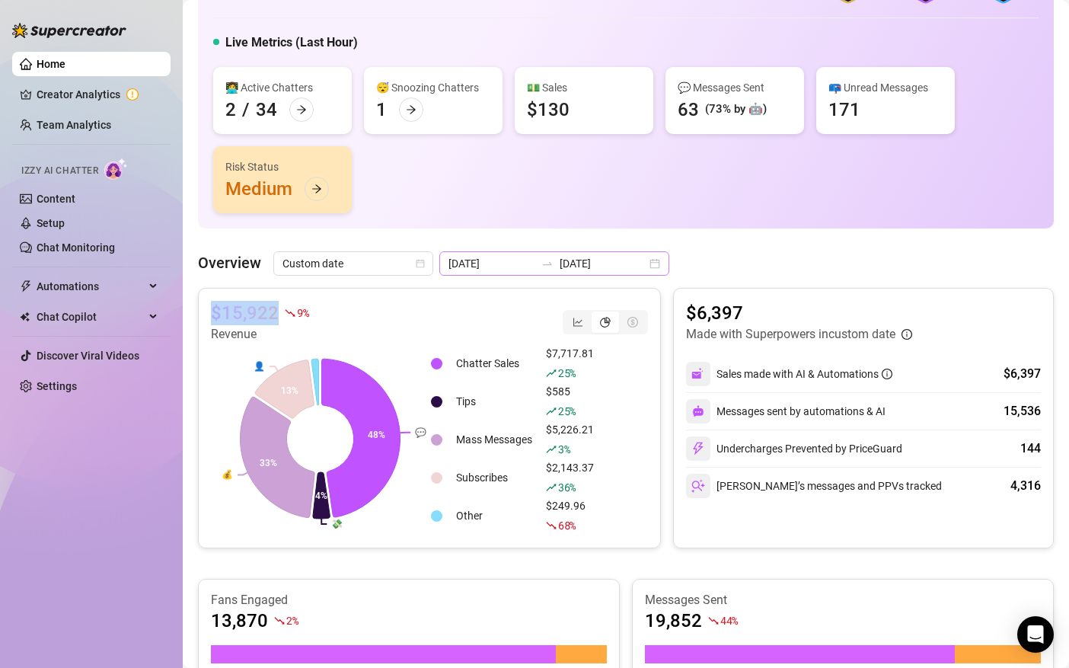
click at [542, 267] on icon "swap-right" at bounding box center [548, 263] width 12 height 12
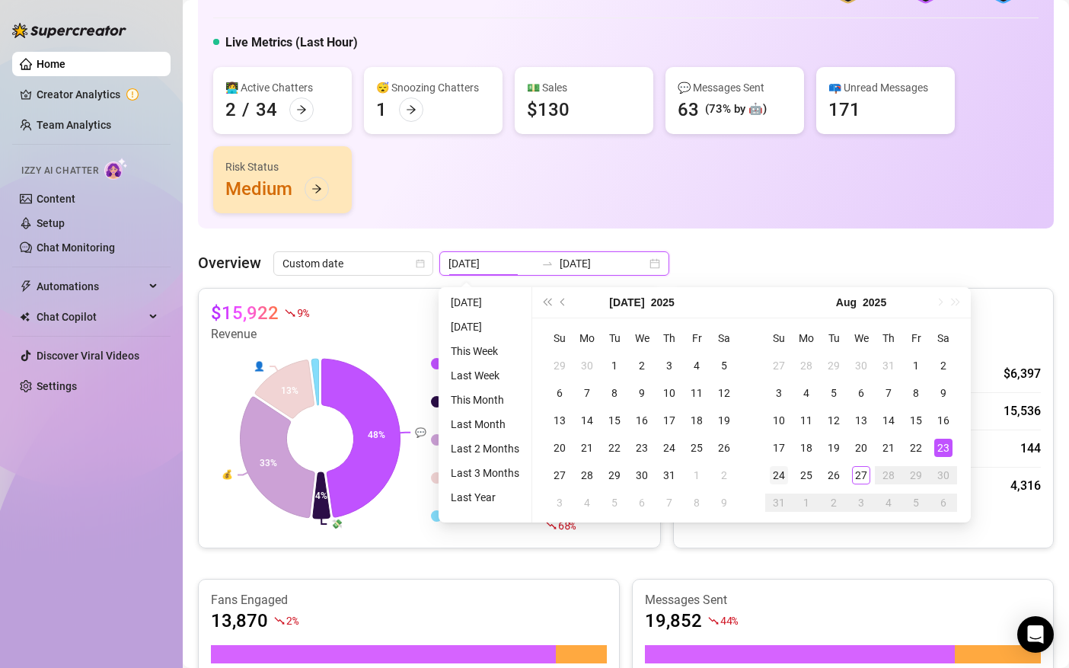
type input "[DATE]"
click at [778, 475] on div "24" at bounding box center [779, 475] width 18 height 18
type input "[DATE]"
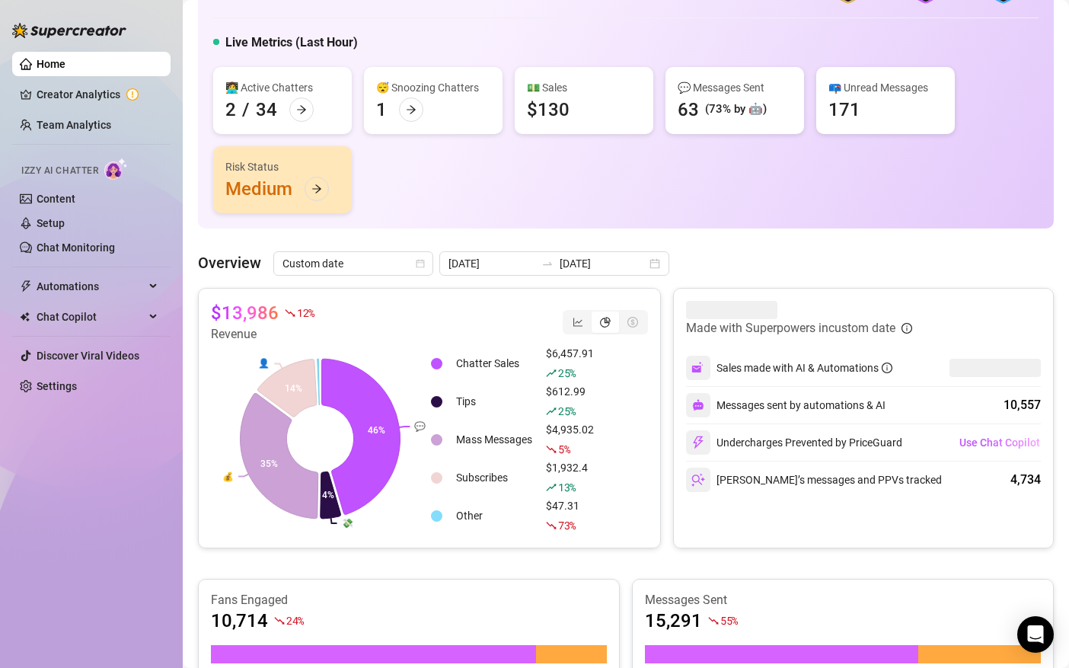
click at [235, 311] on article "$13,986" at bounding box center [245, 313] width 68 height 24
copy div "$13,986"
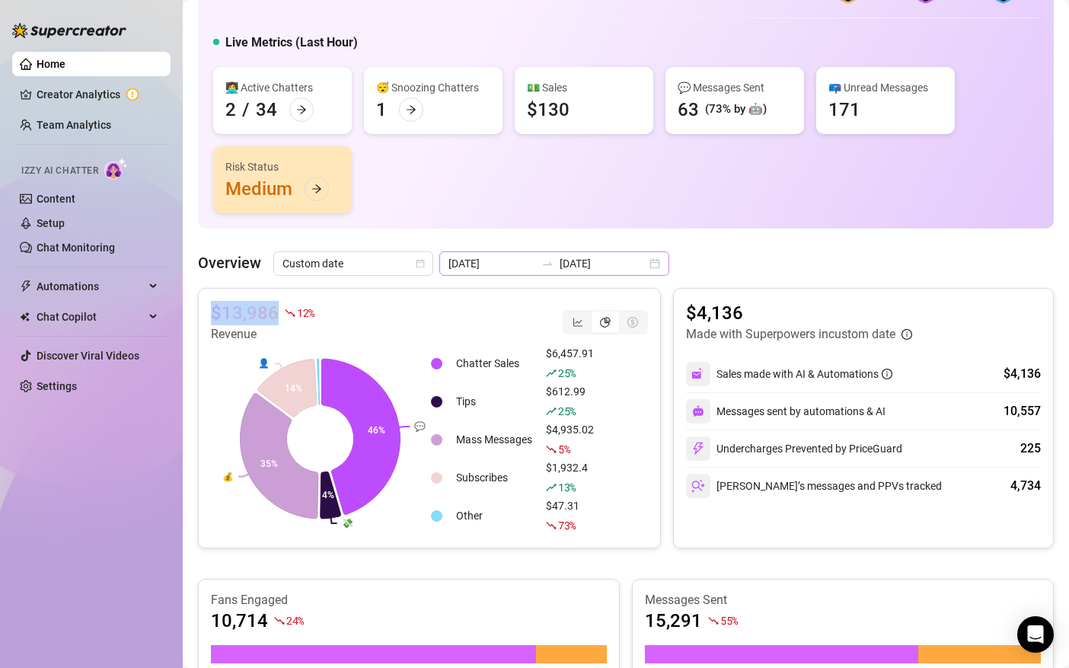
click at [599, 274] on div "[DATE] [DATE]" at bounding box center [554, 263] width 230 height 24
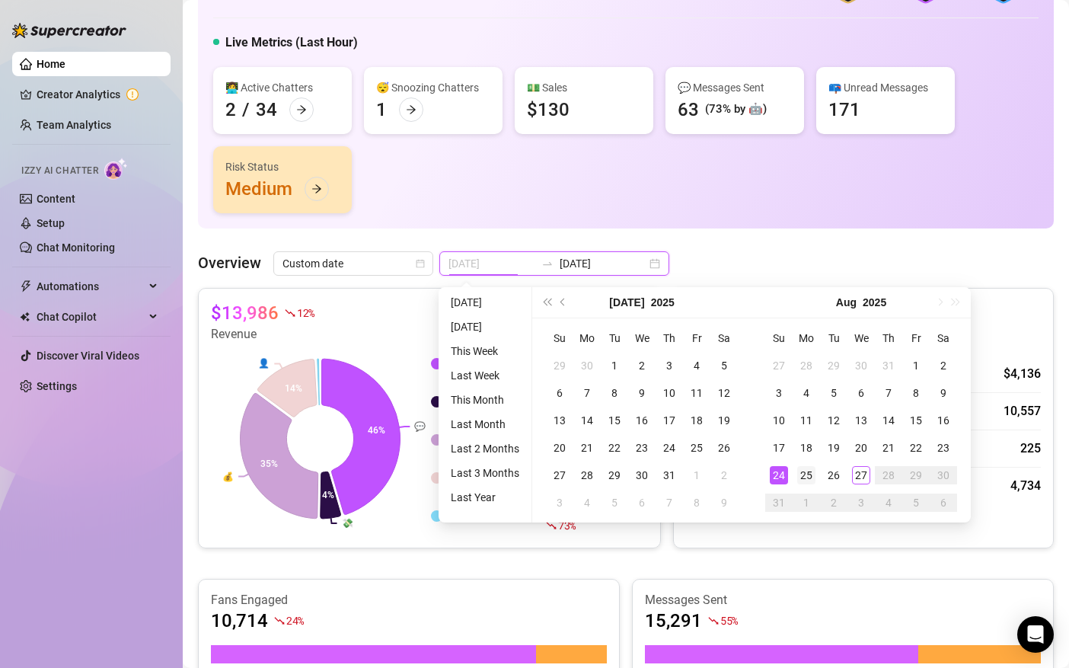
type input "[DATE]"
click at [799, 476] on div "25" at bounding box center [806, 475] width 18 height 18
type input "[DATE]"
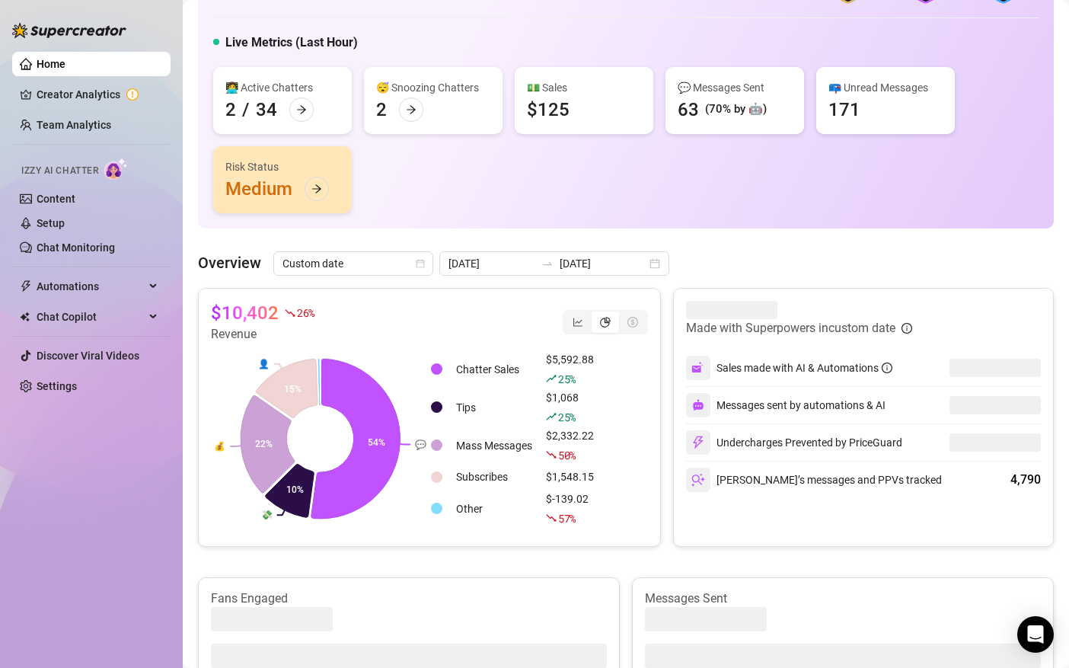
click at [244, 309] on article "$10,402" at bounding box center [245, 313] width 68 height 24
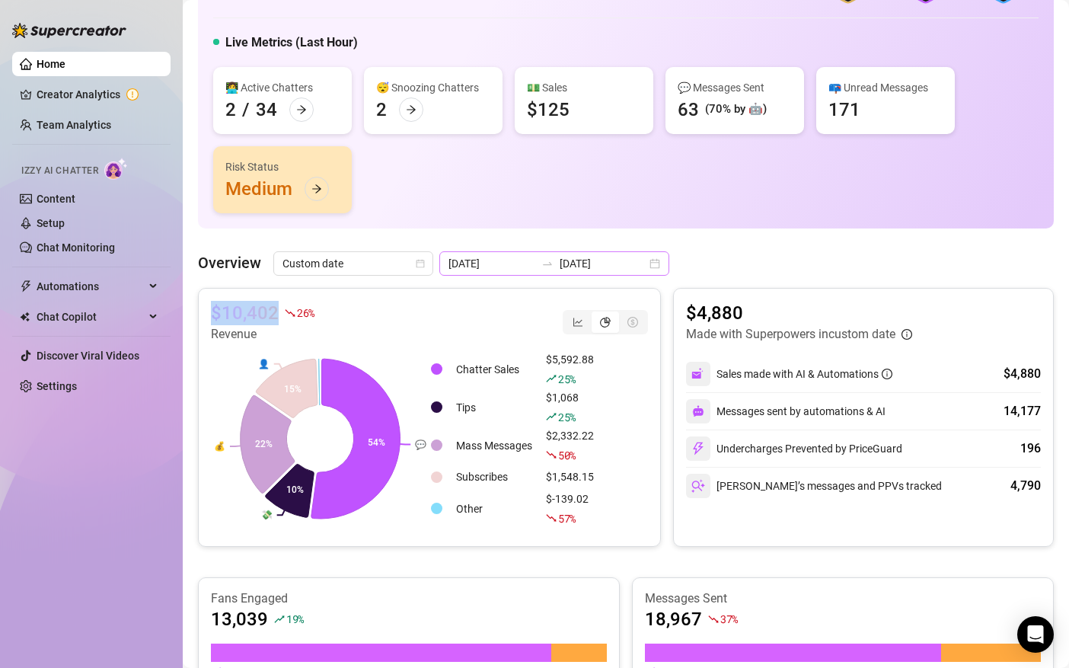
click at [554, 274] on div "[DATE] [DATE]" at bounding box center [554, 263] width 230 height 24
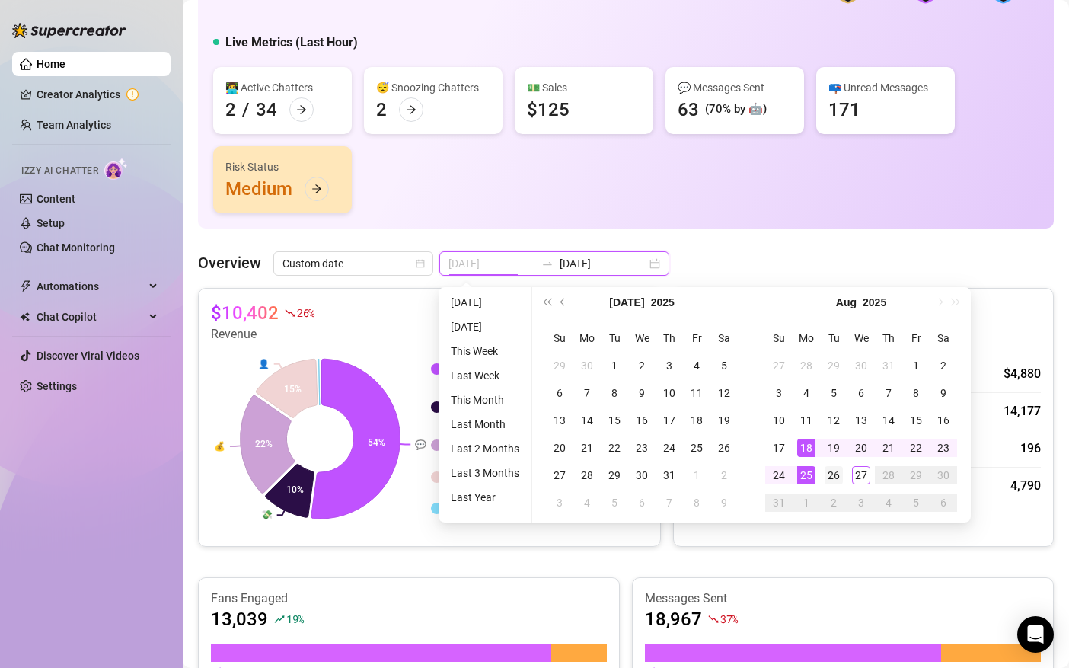
type input "[DATE]"
click at [831, 475] on div "26" at bounding box center [834, 475] width 18 height 18
type input "[DATE]"
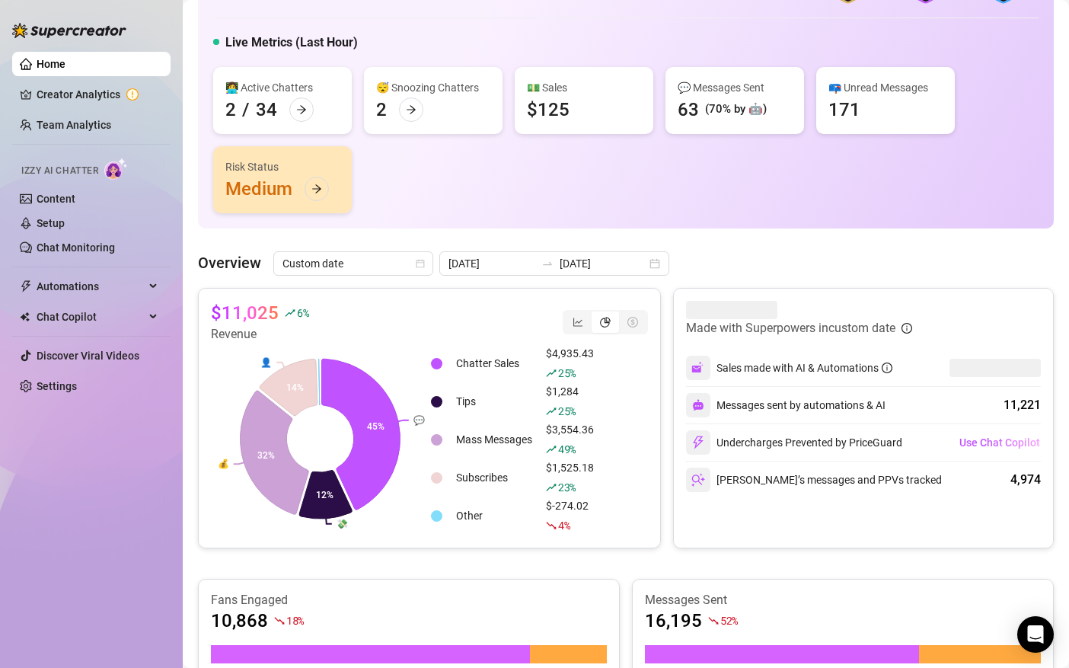
click at [260, 308] on article "$11,025" at bounding box center [245, 313] width 68 height 24
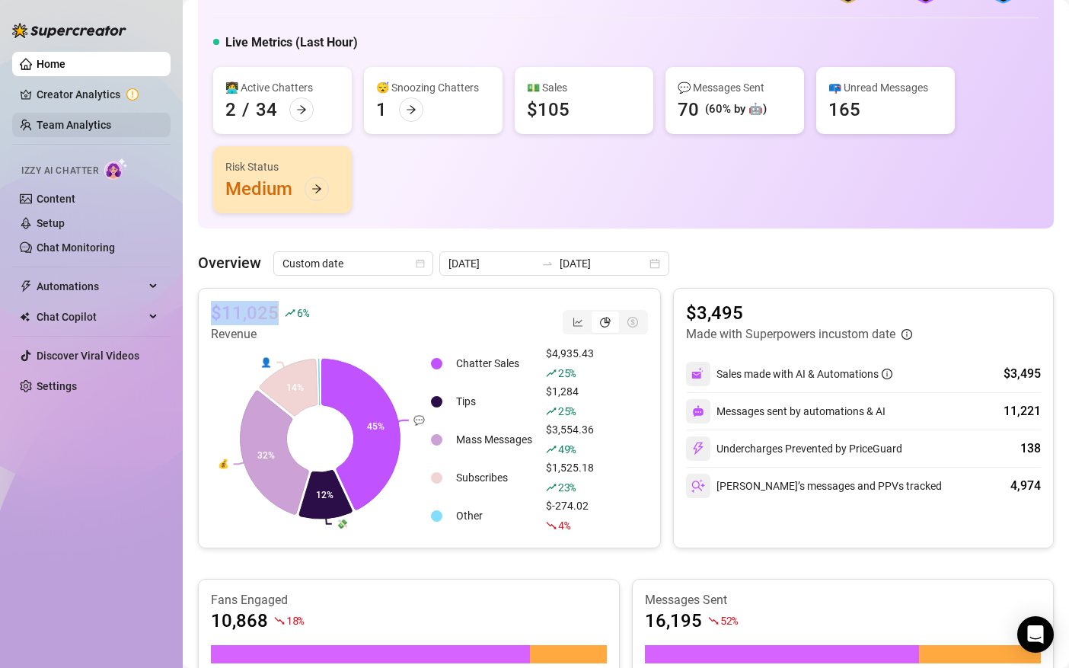
click at [59, 127] on link "Team Analytics" at bounding box center [74, 125] width 75 height 12
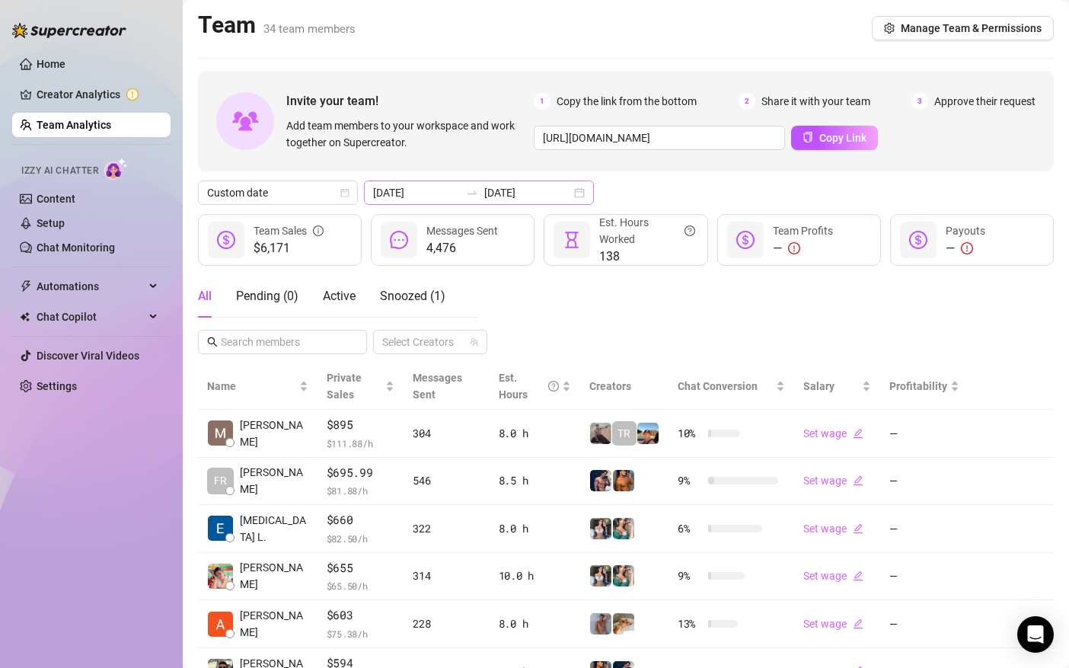
click at [466, 193] on icon "swap-right" at bounding box center [472, 193] width 12 height 12
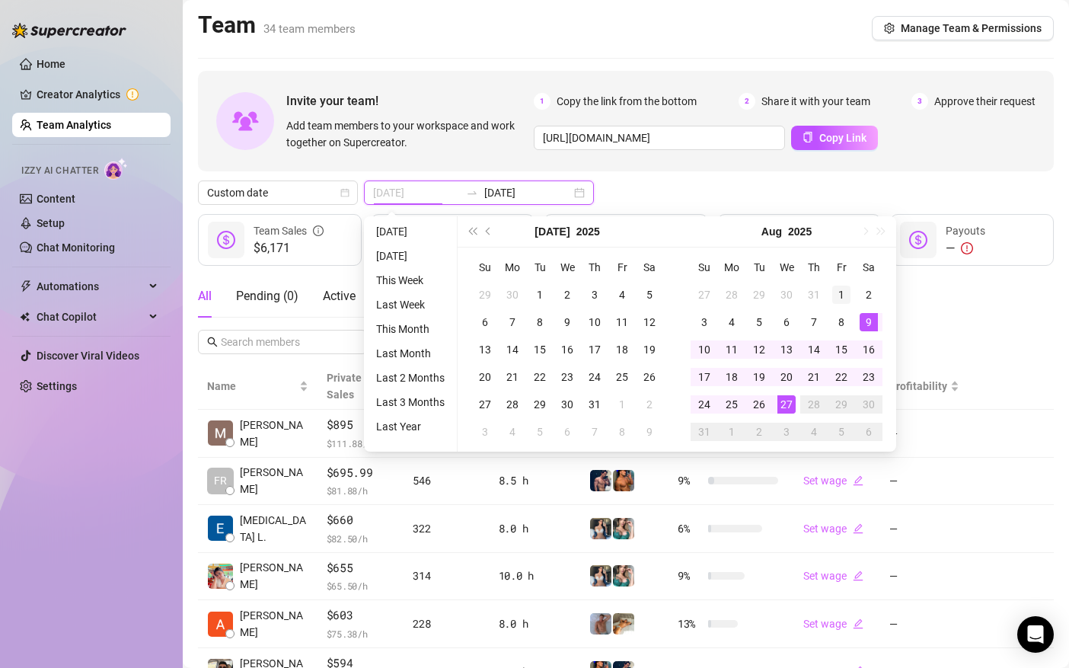
type input "[DATE]"
click at [842, 284] on td "1" at bounding box center [841, 294] width 27 height 27
type input "[DATE]"
click at [785, 402] on div "27" at bounding box center [787, 404] width 18 height 18
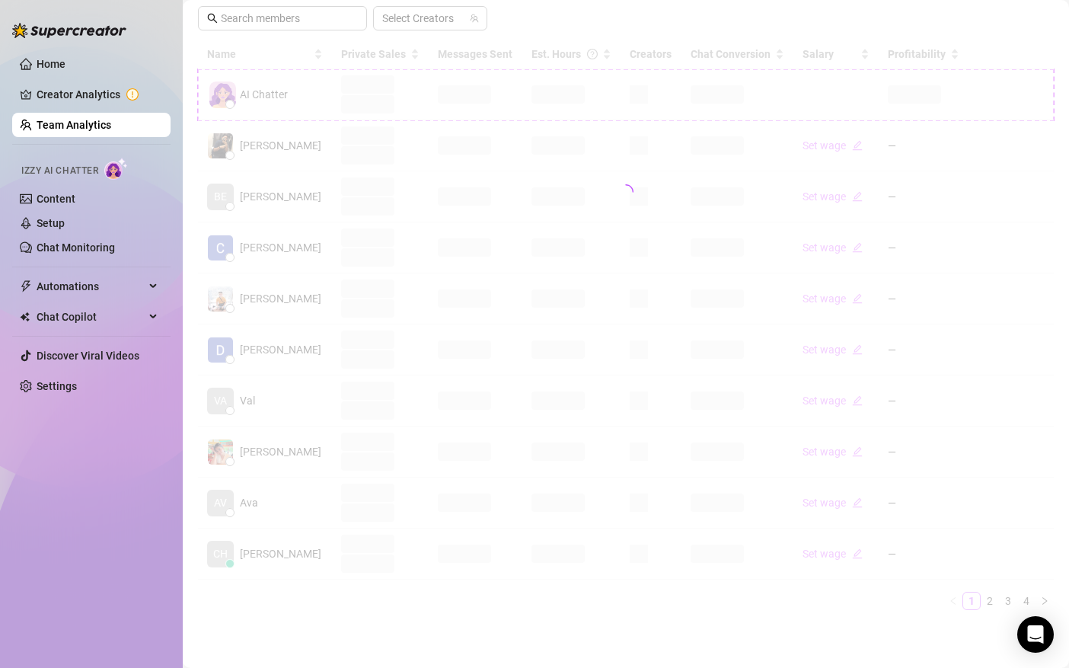
scroll to position [320, 0]
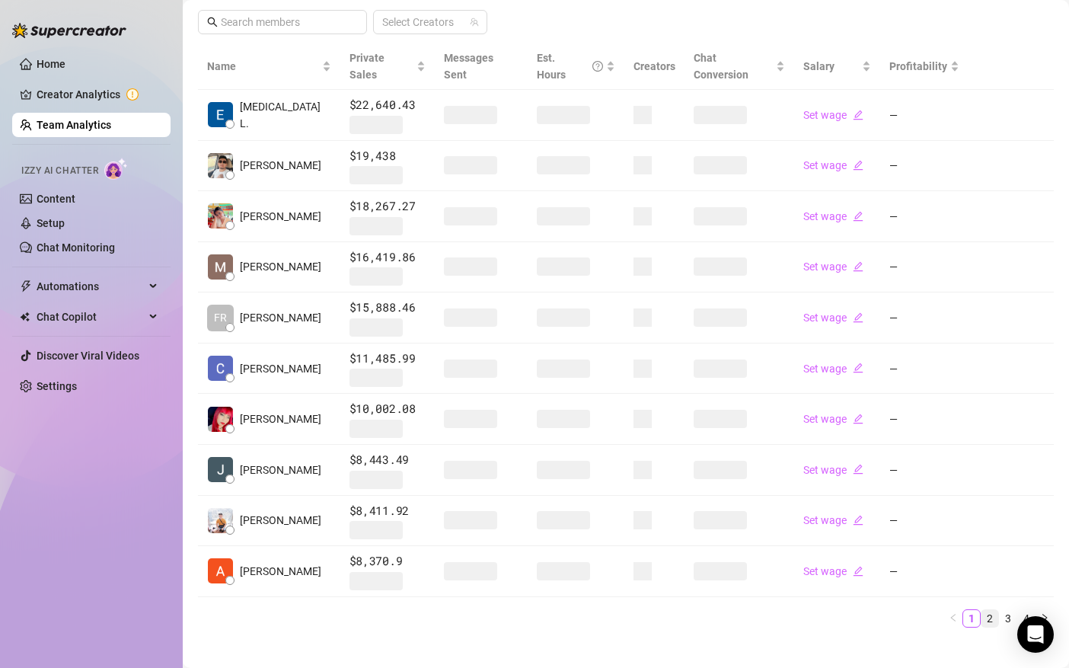
click at [995, 610] on link "2" at bounding box center [990, 618] width 17 height 17
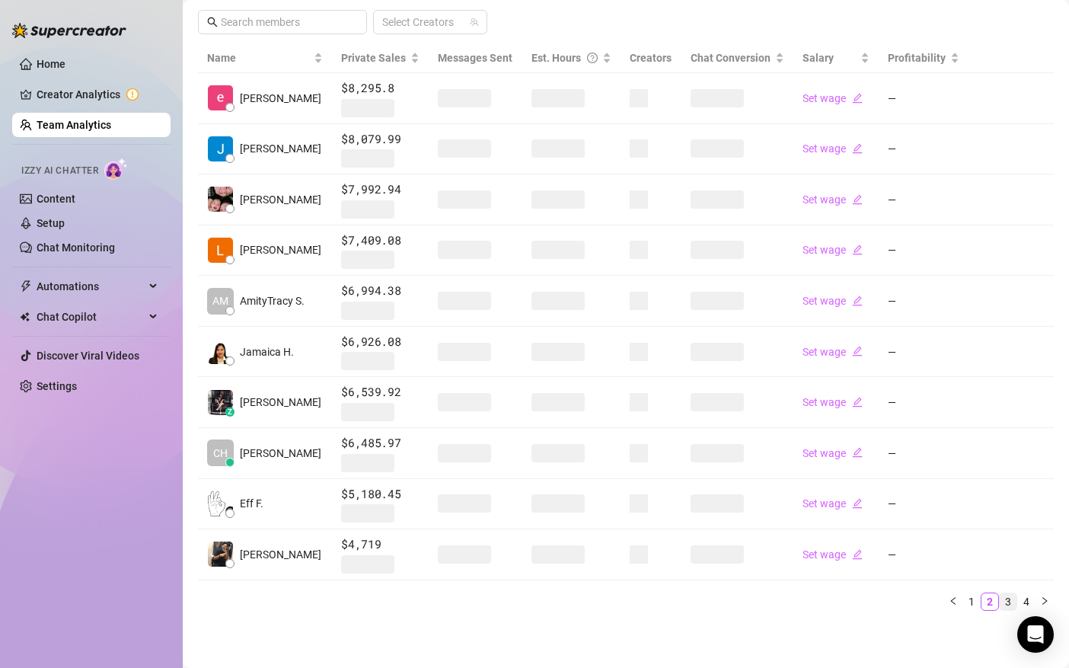
click at [1008, 601] on link "3" at bounding box center [1008, 601] width 17 height 17
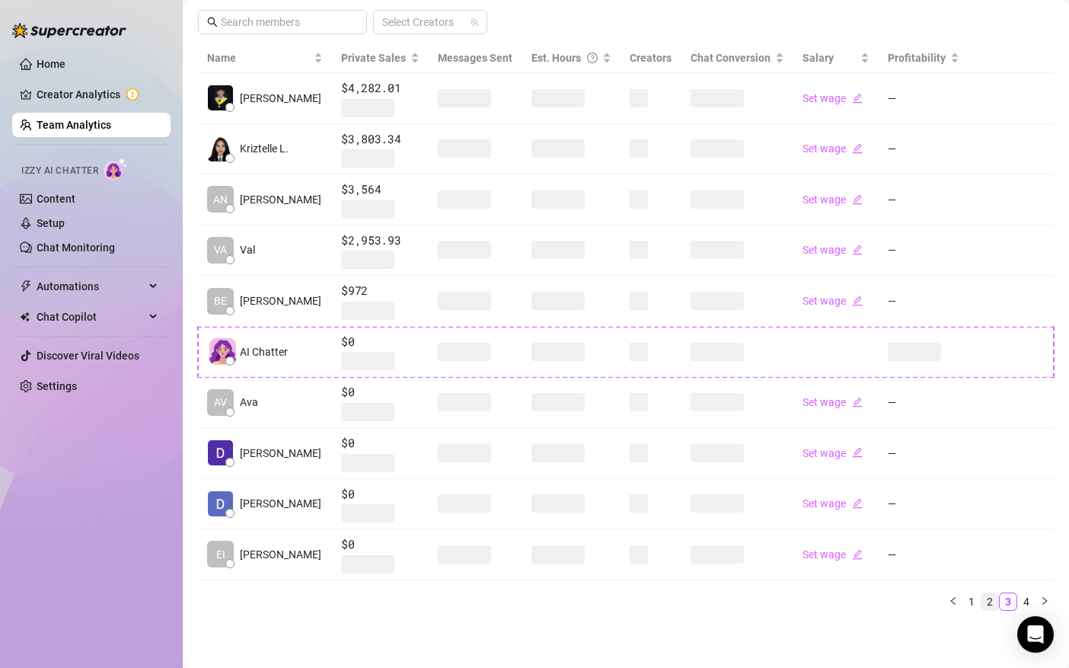
click at [992, 605] on link "2" at bounding box center [990, 601] width 17 height 17
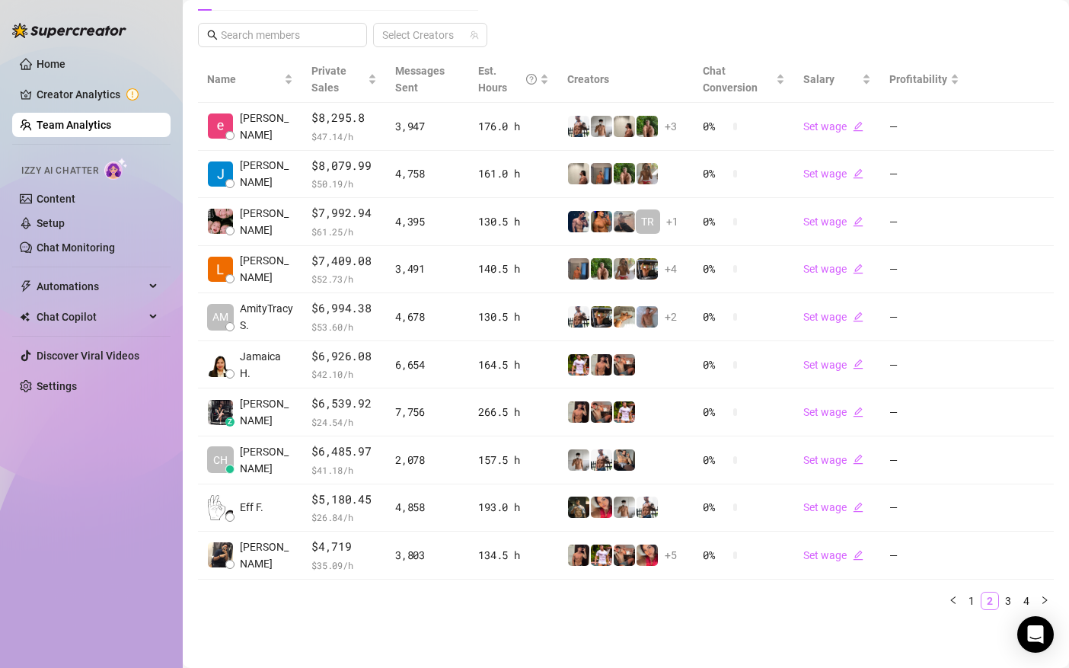
scroll to position [306, 0]
click at [992, 605] on link "2" at bounding box center [990, 601] width 17 height 17
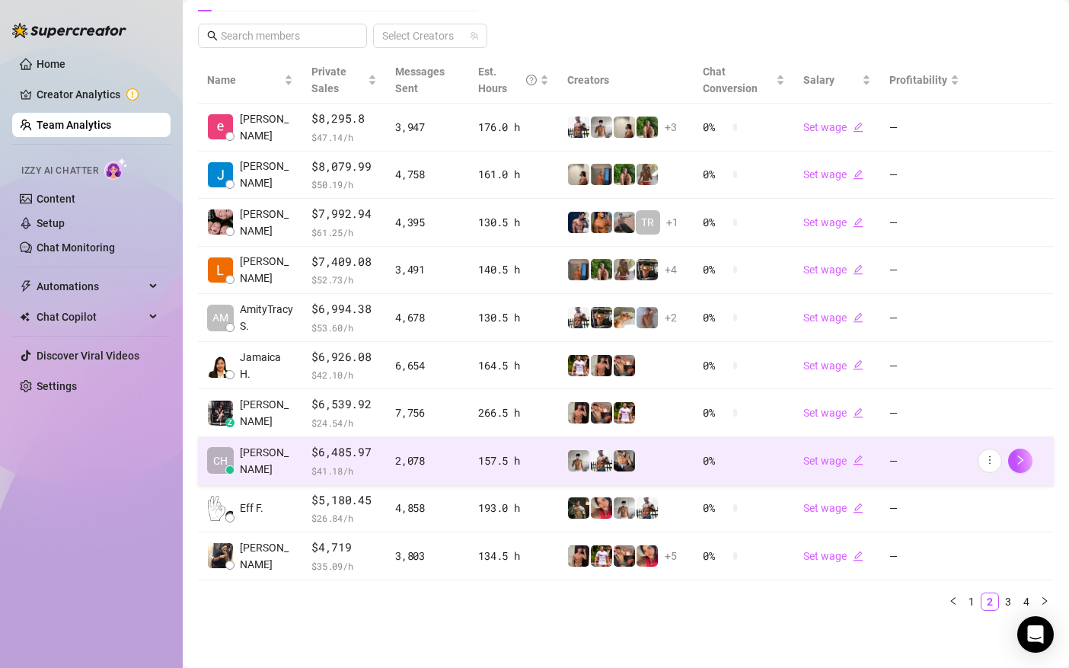
drag, startPoint x: 568, startPoint y: 459, endPoint x: 771, endPoint y: 523, distance: 212.7
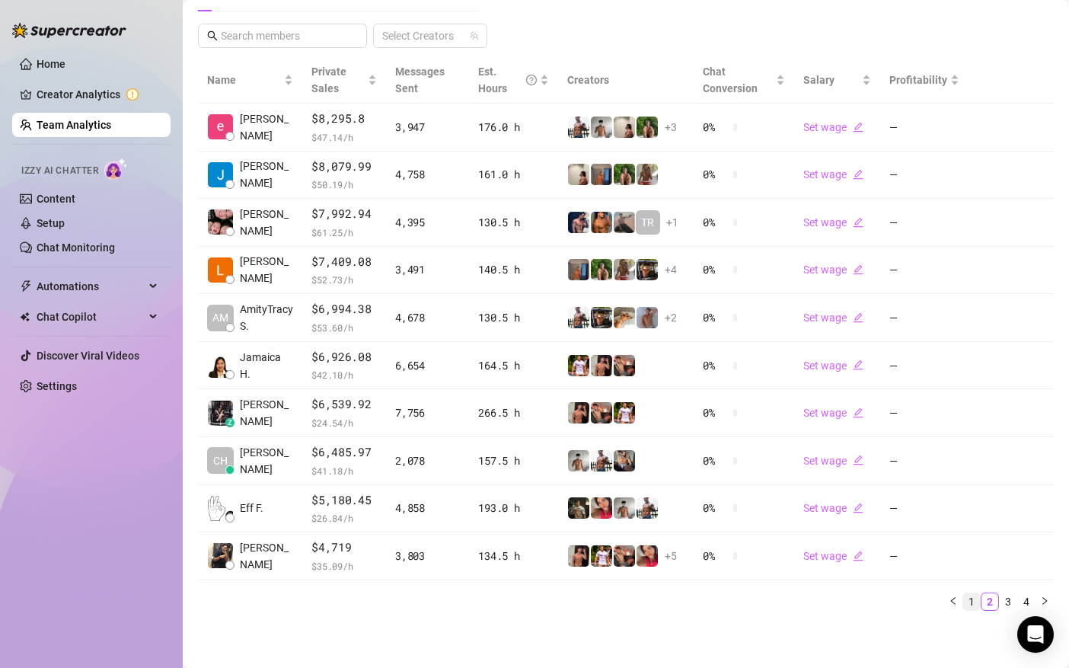
click at [977, 600] on link "1" at bounding box center [971, 601] width 17 height 17
